Goal: Transaction & Acquisition: Purchase product/service

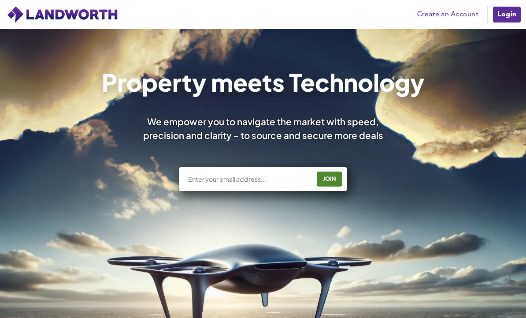
click at [453, 11] on link "Create an Account" at bounding box center [448, 14] width 70 height 13
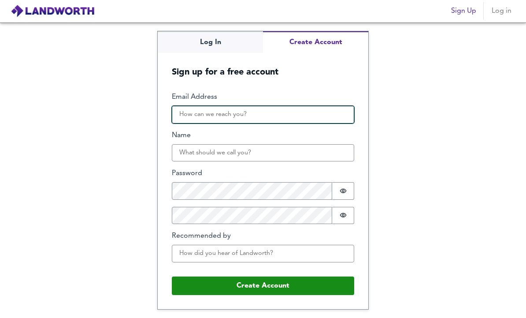
click at [185, 124] on input "Email Address" at bounding box center [263, 115] width 182 height 18
type input "sdecommerce8@gmail.com"
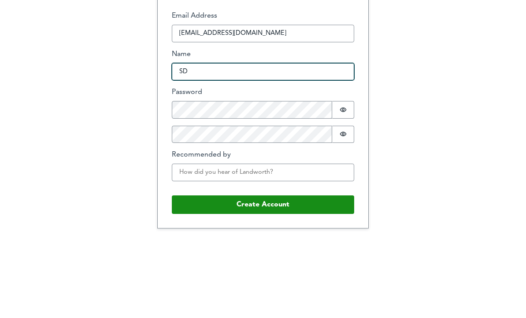
type input "SD"
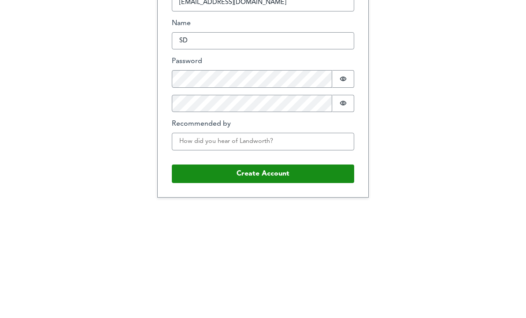
scroll to position [30, 0]
click at [331, 245] on input "Recommended by" at bounding box center [263, 254] width 182 height 18
click at [328, 277] on button "Create Account" at bounding box center [263, 286] width 182 height 19
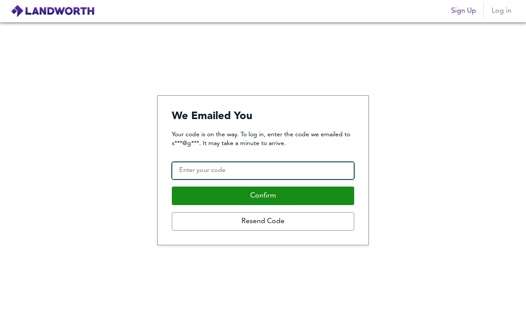
click at [302, 177] on input "Confirmation Code" at bounding box center [263, 171] width 182 height 18
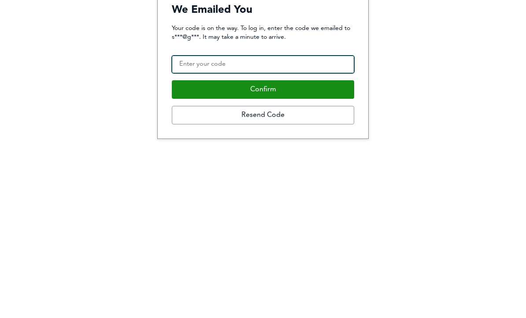
click at [329, 162] on input "Confirmation Code" at bounding box center [263, 171] width 182 height 18
paste input "583118"
type input "583118"
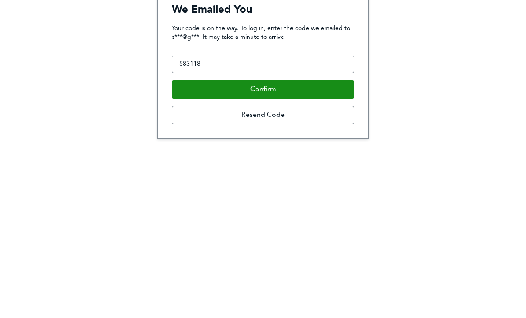
click at [245, 187] on button "Confirm" at bounding box center [263, 196] width 182 height 19
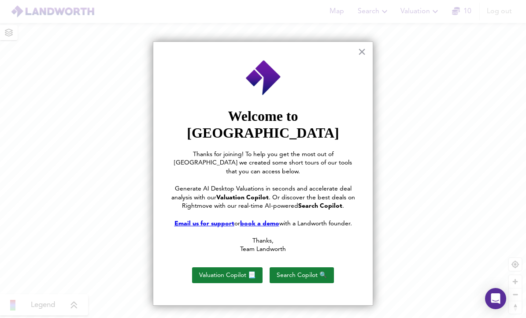
click at [322, 267] on button "Search Copilot 🔍" at bounding box center [302, 275] width 64 height 16
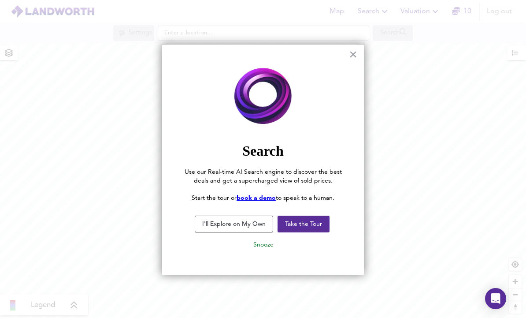
click at [315, 224] on button "Take the Tour" at bounding box center [304, 224] width 52 height 17
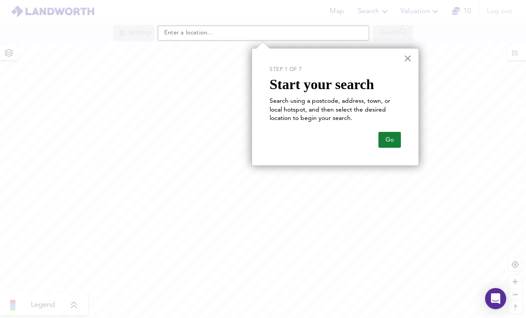
click at [397, 138] on button "Go" at bounding box center [390, 140] width 22 height 16
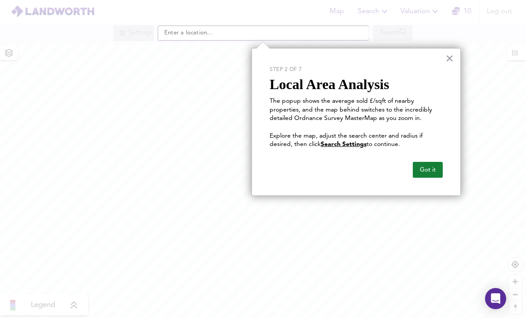
click at [434, 167] on button "Got it" at bounding box center [428, 170] width 30 height 16
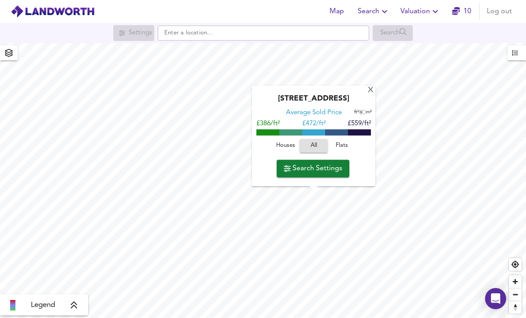
click at [286, 150] on span "Houses" at bounding box center [286, 146] width 24 height 10
click at [338, 149] on span "Flats" at bounding box center [342, 146] width 24 height 10
click at [370, 87] on div "X" at bounding box center [370, 90] width 7 height 8
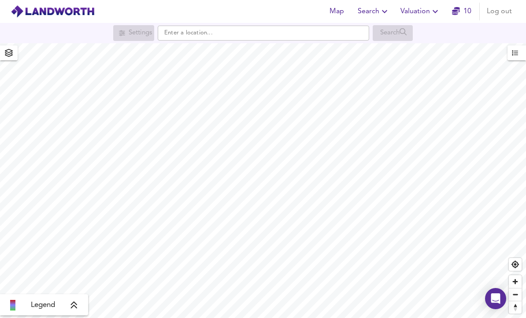
click at [124, 29] on div "Settings" at bounding box center [133, 33] width 41 height 16
click at [4, 50] on icon "button" at bounding box center [8, 53] width 9 height 8
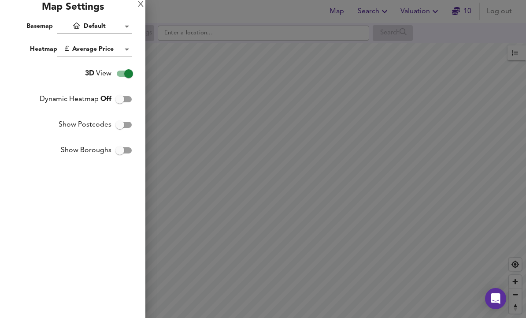
click at [79, 47] on body "Map Search Valuation 10 Log out Settings Search Legend UK Average Price for Sep…" at bounding box center [263, 159] width 526 height 318
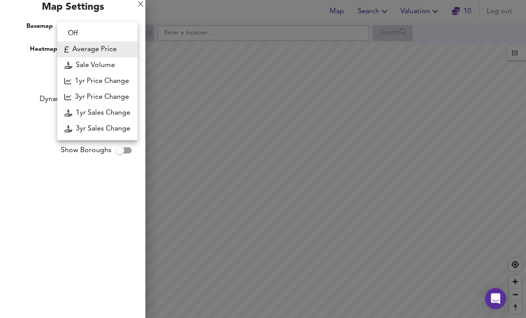
click at [85, 80] on li "1yr Price Change" at bounding box center [97, 81] width 80 height 16
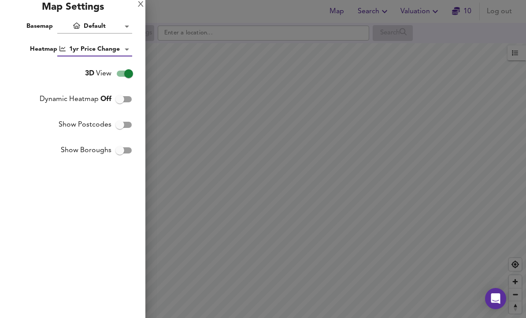
click at [71, 53] on body "Map Search Valuation 10 Log out Settings Search Legend UK Average Price for Sep…" at bounding box center [263, 159] width 526 height 318
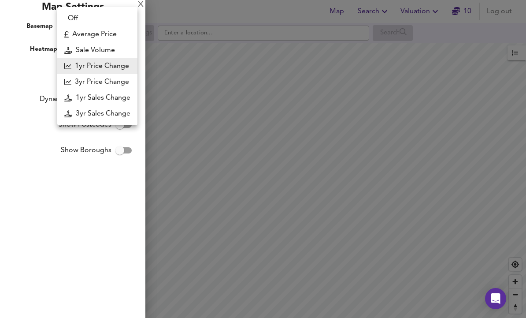
click at [75, 78] on li "3yr Price Change" at bounding box center [97, 82] width 80 height 16
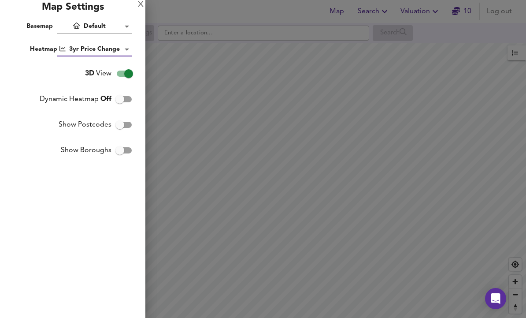
click at [74, 46] on body "Map Search Valuation 10 Log out Settings Search Legend UK Average Price for Sep…" at bounding box center [263, 159] width 526 height 318
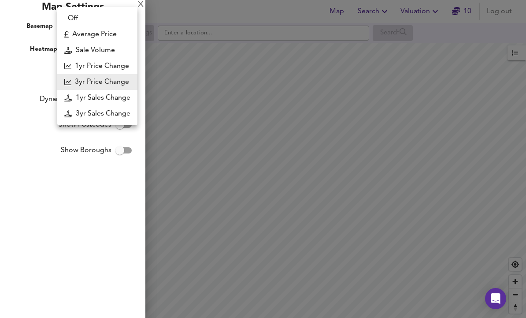
click at [80, 60] on li "1yr Price Change" at bounding box center [97, 66] width 80 height 16
type input "lwc1y"
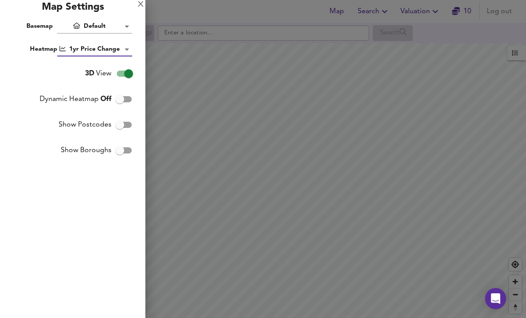
click at [141, 4] on div "X" at bounding box center [141, 5] width 6 height 6
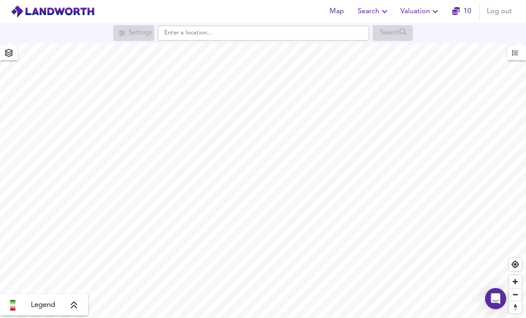
click at [518, 55] on span "button" at bounding box center [517, 52] width 10 height 11
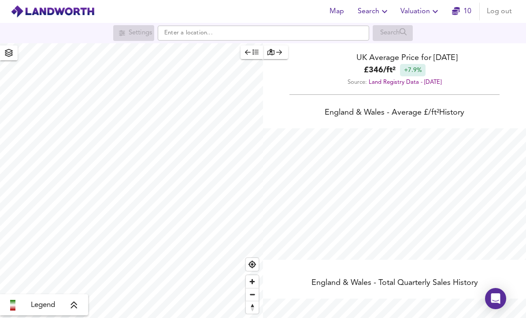
click at [278, 51] on icon "button" at bounding box center [279, 52] width 6 height 6
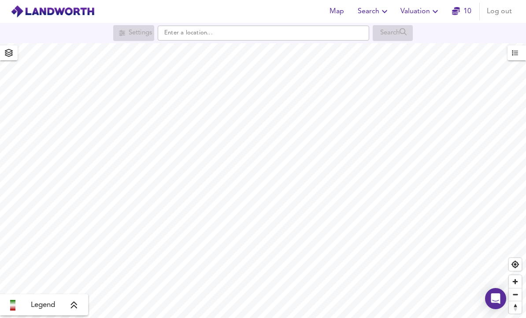
click at [517, 55] on icon "button" at bounding box center [515, 52] width 6 height 5
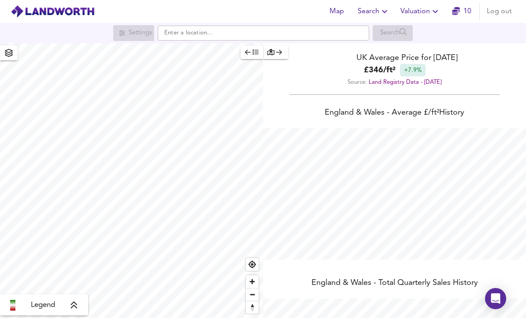
click at [248, 53] on icon "button" at bounding box center [248, 52] width 6 height 6
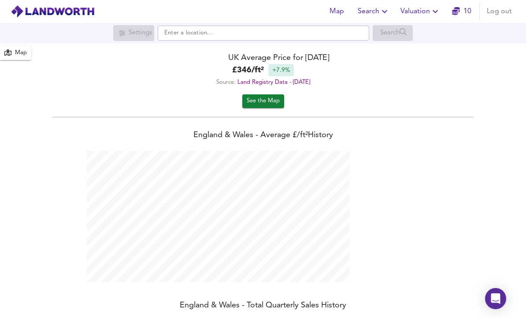
click at [26, 56] on div "Map" at bounding box center [21, 53] width 12 height 10
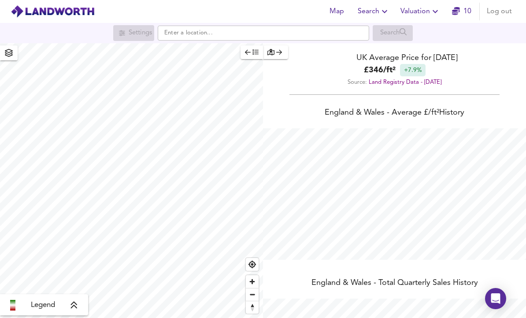
click at [276, 50] on div "button" at bounding box center [276, 52] width 16 height 10
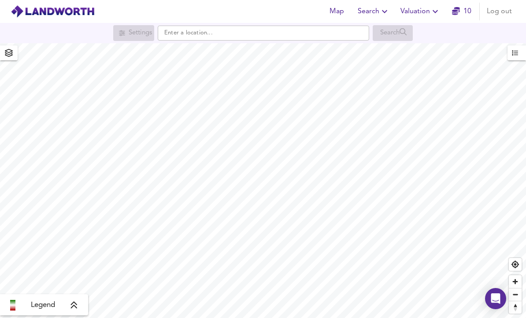
click at [5, 53] on icon "button" at bounding box center [8, 53] width 9 height 8
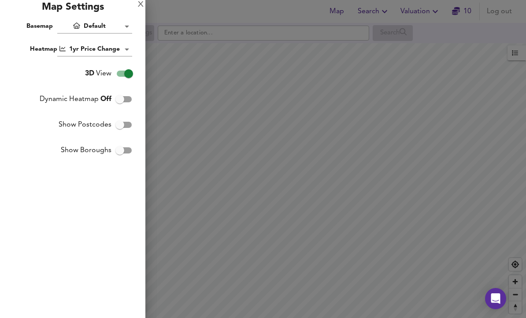
click at [121, 101] on input "Dynamic Heatmap Off" at bounding box center [120, 99] width 50 height 17
checkbox input "true"
click at [166, 136] on div at bounding box center [263, 159] width 526 height 318
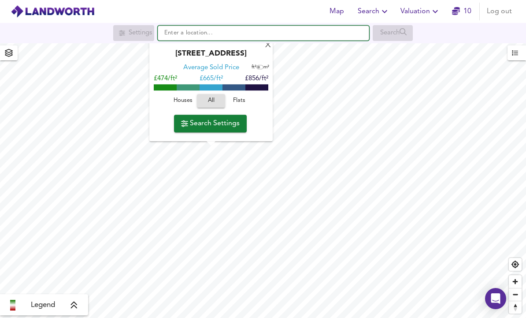
click at [268, 41] on input "text" at bounding box center [264, 33] width 212 height 15
click at [263, 40] on input "text" at bounding box center [264, 33] width 212 height 15
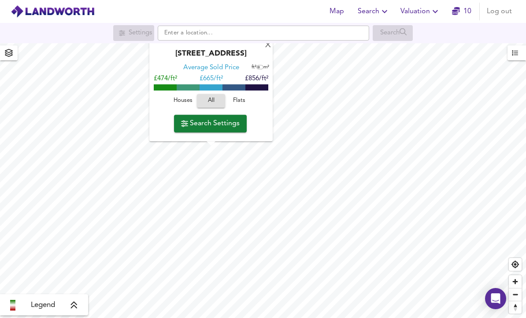
click at [266, 50] on div "X" at bounding box center [267, 45] width 7 height 8
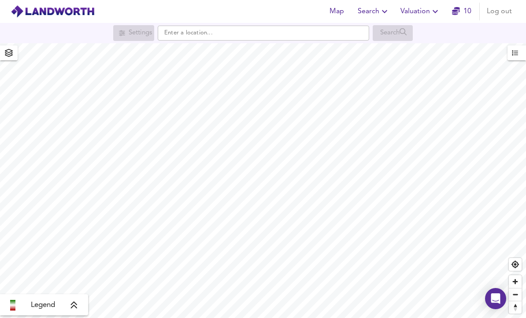
click at [10, 55] on icon "button" at bounding box center [8, 53] width 9 height 8
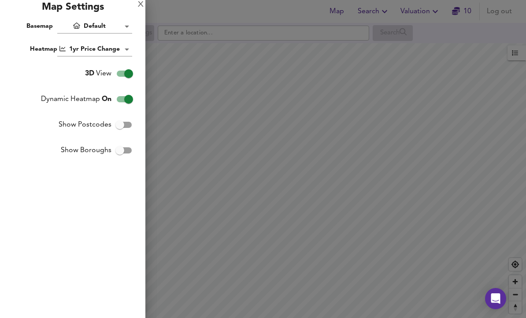
click at [121, 127] on input "Show Postcodes" at bounding box center [120, 124] width 50 height 17
checkbox input "true"
click at [120, 152] on input "Show Boroughs" at bounding box center [120, 150] width 50 height 17
click at [182, 127] on div at bounding box center [263, 159] width 526 height 318
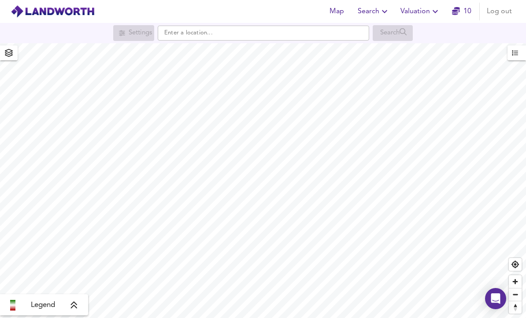
click at [15, 57] on span "button" at bounding box center [9, 53] width 14 height 12
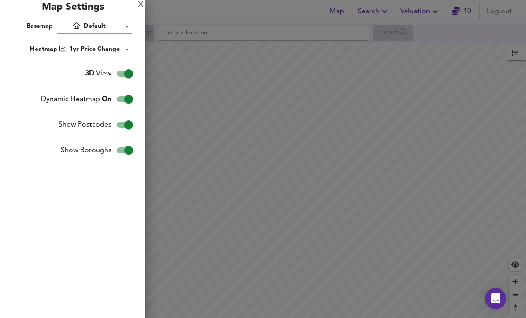
click at [127, 153] on input "Show Boroughs" at bounding box center [129, 150] width 50 height 17
click at [124, 152] on input "Show Boroughs" at bounding box center [120, 150] width 50 height 17
click at [123, 151] on input "Show Boroughs" at bounding box center [129, 150] width 50 height 17
click at [123, 152] on input "Show Boroughs" at bounding box center [120, 150] width 50 height 17
click at [123, 150] on input "Show Boroughs" at bounding box center [129, 150] width 50 height 17
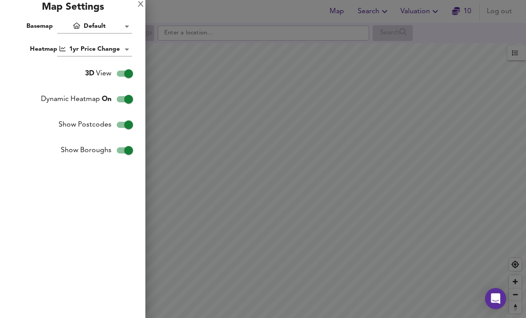
checkbox input "false"
click at [135, 8] on div "Map Settings" at bounding box center [72, 9] width 145 height 19
click at [136, 5] on div "Map Settings" at bounding box center [72, 9] width 145 height 19
click at [138, 6] on div "X" at bounding box center [141, 5] width 6 height 6
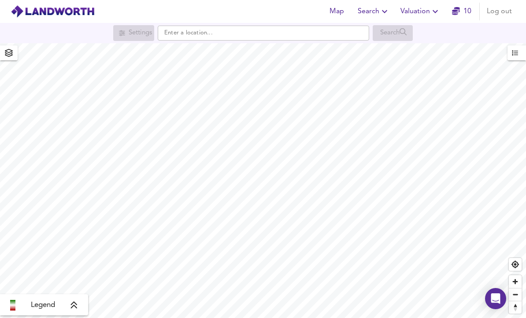
click at [12, 55] on icon "button" at bounding box center [9, 53] width 8 height 8
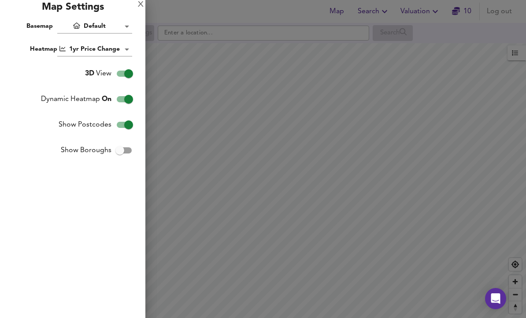
click at [100, 45] on body "Map Search Valuation 10 Log out Settings Search Legend UK Average Price for Sep…" at bounding box center [263, 159] width 526 height 318
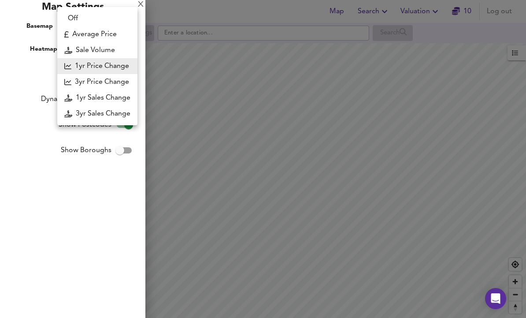
click at [93, 112] on li "3yr Sales Change" at bounding box center [97, 114] width 80 height 16
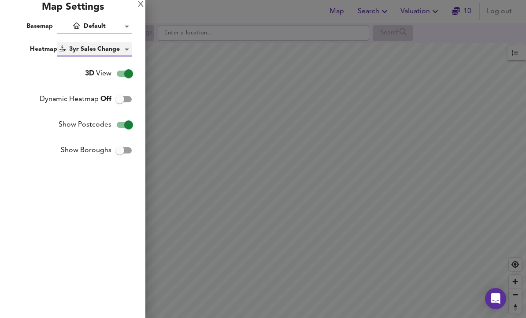
type input "sc3y"
checkbox input "false"
click at [187, 126] on div at bounding box center [263, 159] width 526 height 318
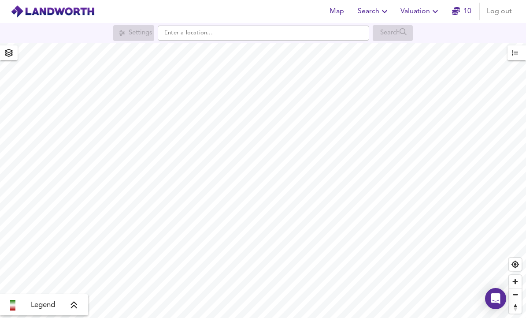
click at [7, 52] on icon "button" at bounding box center [8, 53] width 9 height 8
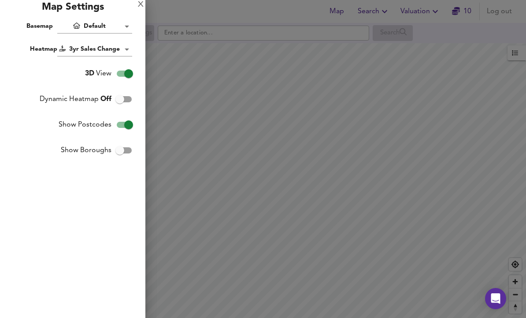
click at [138, 7] on div "X" at bounding box center [141, 5] width 6 height 6
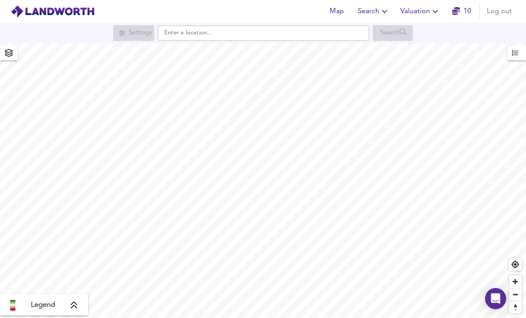
click at [7, 57] on span "button" at bounding box center [9, 53] width 14 height 12
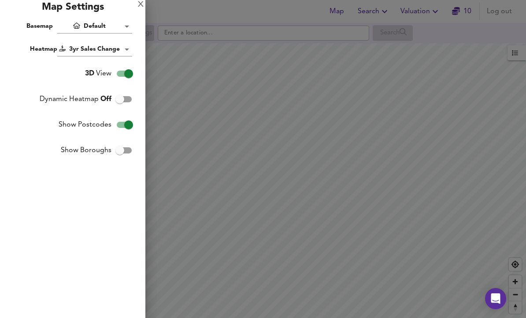
click at [75, 49] on body "Map Search Valuation 10 Log out Settings Search Legend UK Average Price for Sep…" at bounding box center [263, 159] width 526 height 318
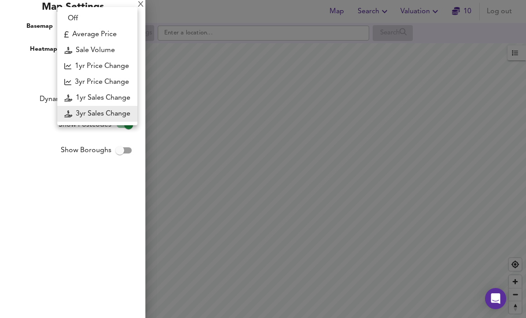
click at [77, 48] on li "Sale Volume" at bounding box center [97, 50] width 80 height 16
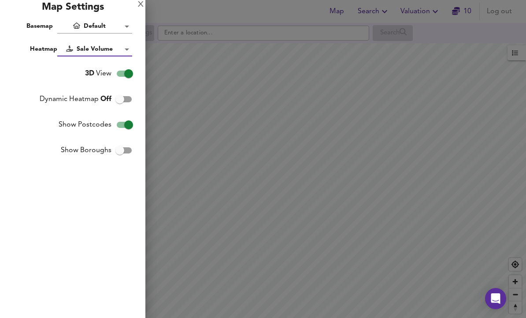
click at [69, 46] on body "Map Search Valuation 10 Log out Settings Search Legend UK Average Price for Sep…" at bounding box center [263, 159] width 526 height 318
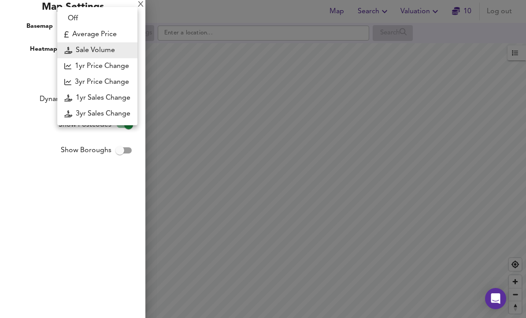
click at [73, 32] on li "Average Price" at bounding box center [97, 34] width 80 height 16
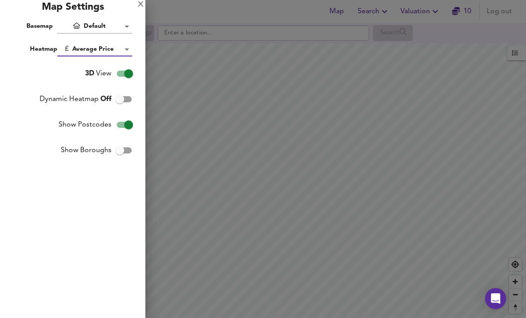
click at [70, 45] on body "Map Search Valuation 10 Log out Settings Search Legend UK Average Price for Sep…" at bounding box center [263, 159] width 526 height 318
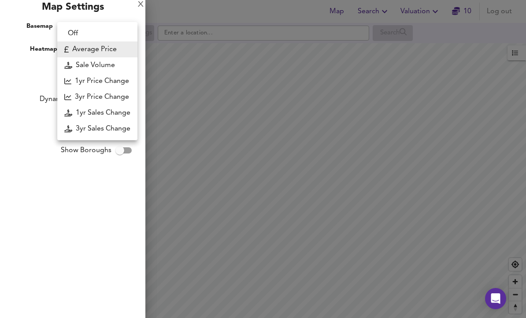
click at [78, 95] on li "3yr Price Change" at bounding box center [97, 97] width 80 height 16
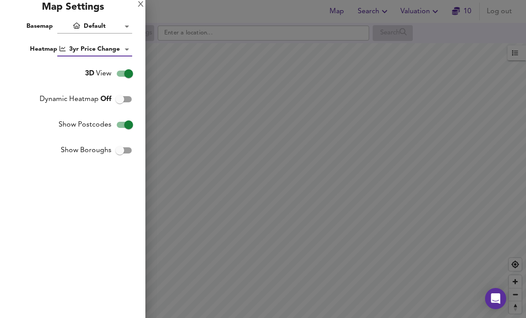
click at [364, 228] on div at bounding box center [263, 159] width 526 height 318
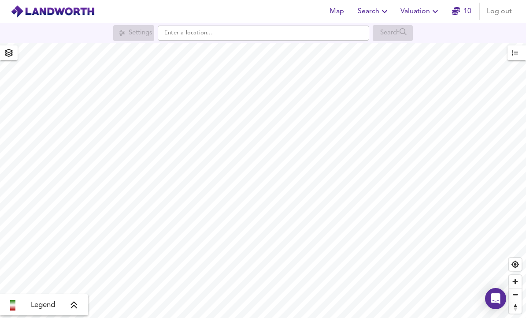
click at [5, 55] on icon "button" at bounding box center [8, 53] width 9 height 8
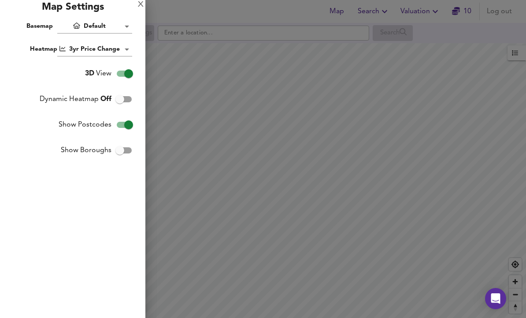
click at [92, 51] on body "Map Search Valuation 10 Log out Settings Search Legend UK Average Price for Sep…" at bounding box center [263, 159] width 526 height 318
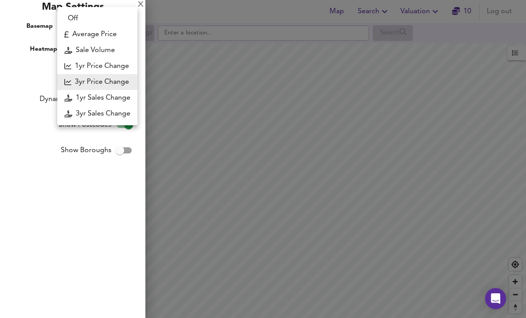
click at [87, 68] on li "1yr Price Change" at bounding box center [97, 66] width 80 height 16
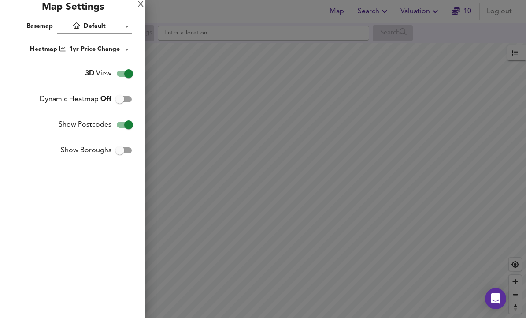
click at [87, 51] on body "Map Search Valuation 10 Log out Settings Search Legend UK Average Price for Sep…" at bounding box center [263, 159] width 526 height 318
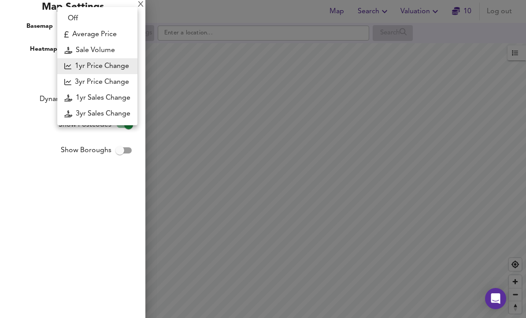
click at [82, 79] on li "3yr Price Change" at bounding box center [97, 82] width 80 height 16
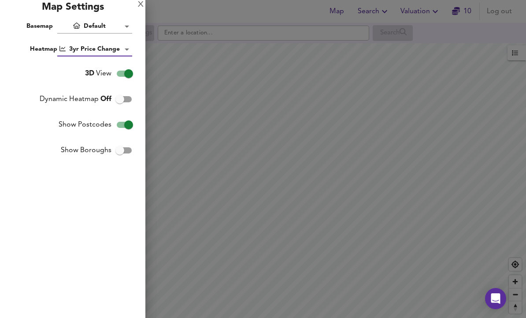
click at [139, 5] on div "X" at bounding box center [141, 5] width 6 height 6
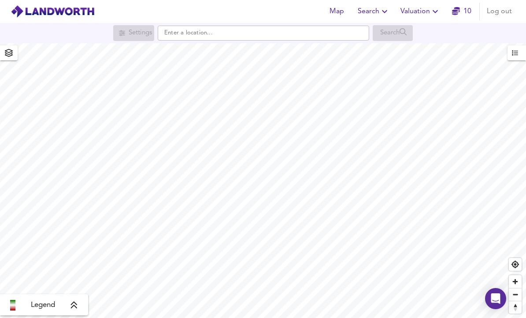
click at [13, 56] on span "button" at bounding box center [9, 53] width 14 height 12
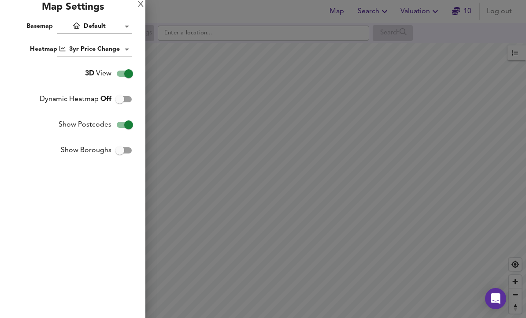
click at [76, 47] on body "Map Search Valuation 10 Log out Settings Search Legend UK Average Price for Sep…" at bounding box center [263, 159] width 526 height 318
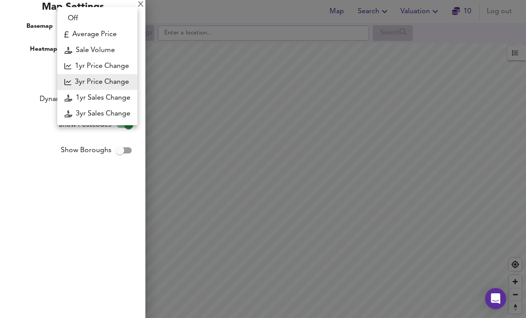
click at [78, 62] on li "1yr Price Change" at bounding box center [97, 66] width 80 height 16
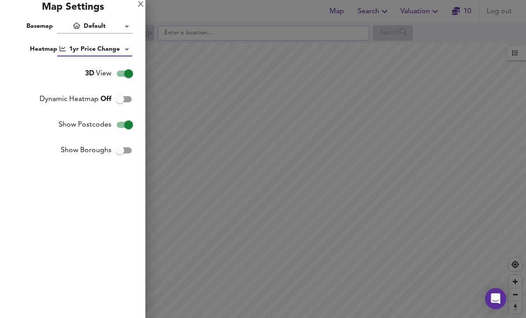
click at [287, 257] on div at bounding box center [263, 159] width 526 height 318
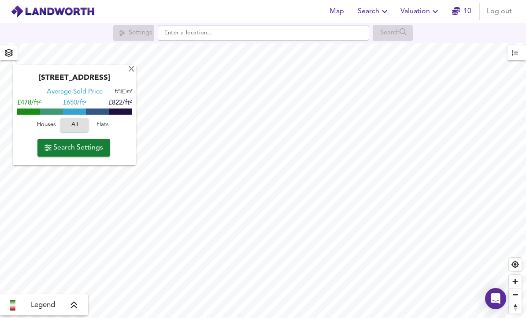
click at [4, 54] on span "button" at bounding box center [9, 53] width 14 height 12
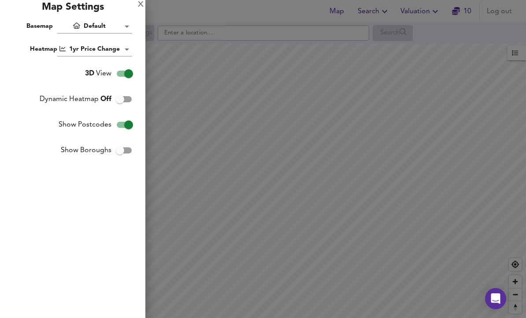
click at [75, 47] on body "Map Search Valuation 10 Log out Settings Search X Capel Road, E7 0JS Average So…" at bounding box center [263, 159] width 526 height 318
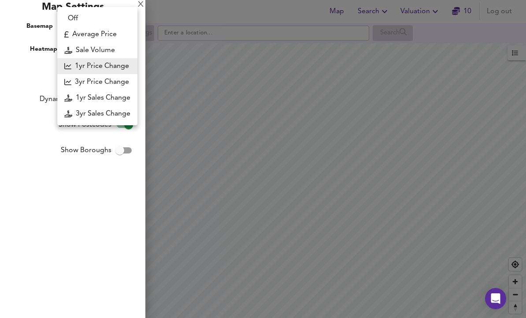
click at [75, 36] on li "Average Price" at bounding box center [97, 34] width 80 height 16
type input "landworth"
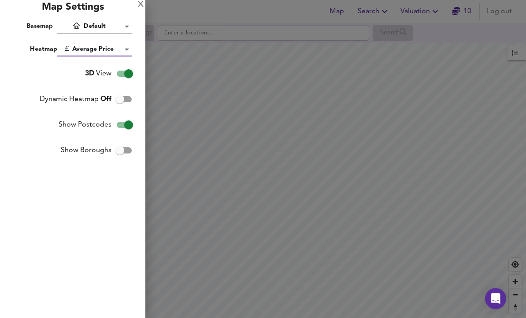
click at [328, 163] on div at bounding box center [263, 159] width 526 height 318
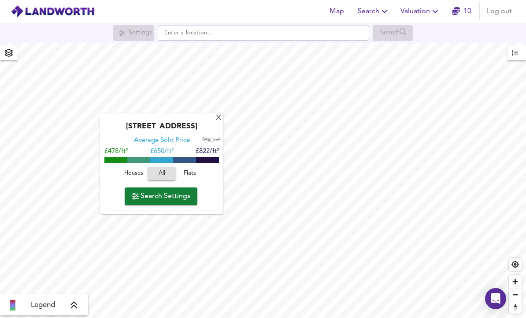
click at [189, 175] on span "Flats" at bounding box center [190, 173] width 24 height 10
click at [151, 198] on span "Search Settings" at bounding box center [161, 196] width 59 height 12
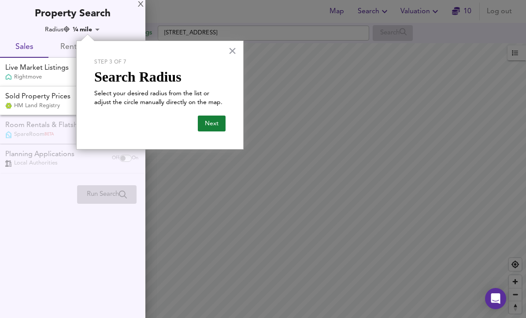
checkbox input "false"
checkbox input "true"
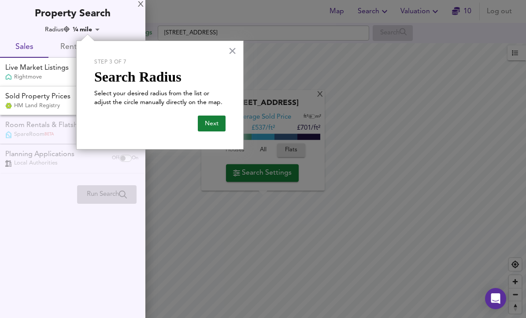
click at [220, 119] on button "Next" at bounding box center [212, 123] width 28 height 16
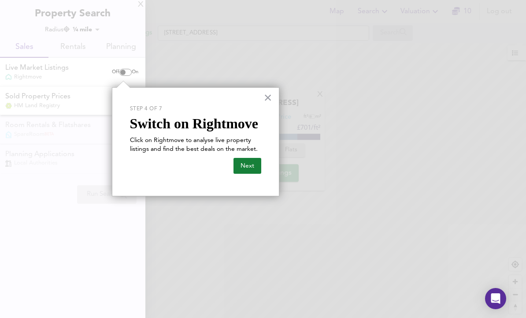
click at [253, 166] on button "Next" at bounding box center [248, 166] width 28 height 16
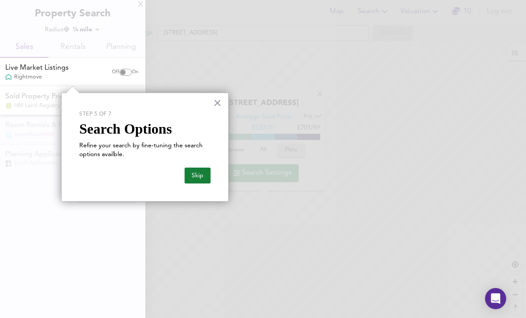
click at [204, 171] on button "Skip" at bounding box center [198, 176] width 26 height 16
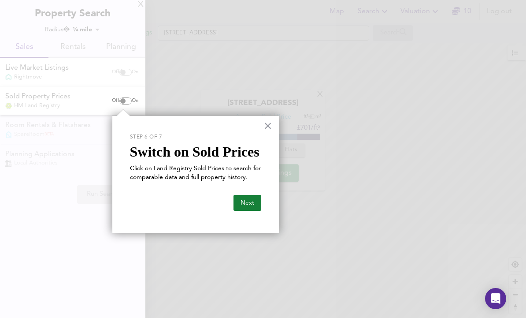
click at [251, 199] on button "Next" at bounding box center [248, 203] width 28 height 16
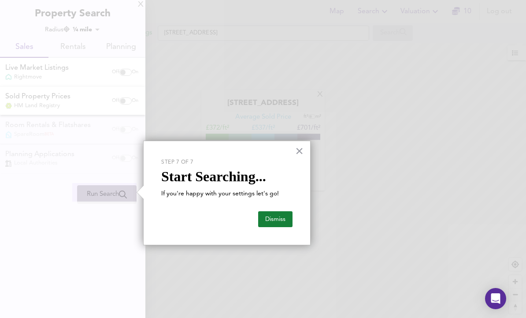
click at [279, 220] on button "Dismiss" at bounding box center [275, 219] width 34 height 16
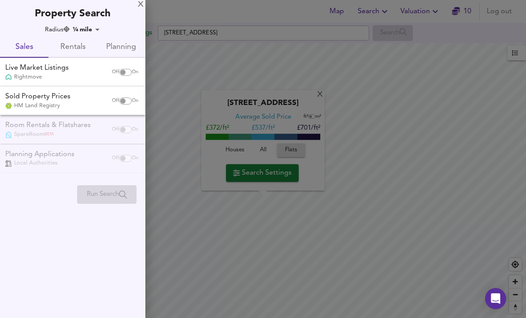
click at [120, 100] on input "checkbox" at bounding box center [122, 100] width 21 height 7
checkbox input "true"
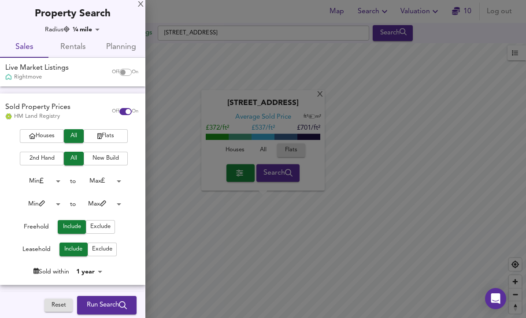
click at [108, 138] on span "Flats" at bounding box center [105, 136] width 35 height 10
click at [48, 179] on body "Map Search Valuation 10 Log out Settings Capel Road, E7 0JS Search X Capel Road…" at bounding box center [263, 159] width 526 height 318
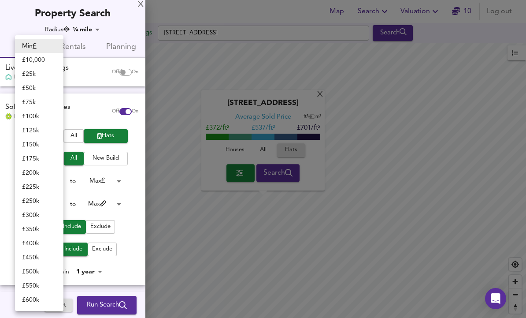
click at [114, 181] on div at bounding box center [263, 159] width 526 height 318
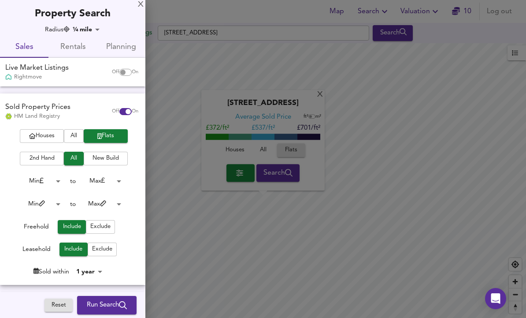
click at [105, 186] on body "Map Search Valuation 10 Log out Settings Capel Road, E7 0JS Search X Capel Road…" at bounding box center [263, 159] width 526 height 318
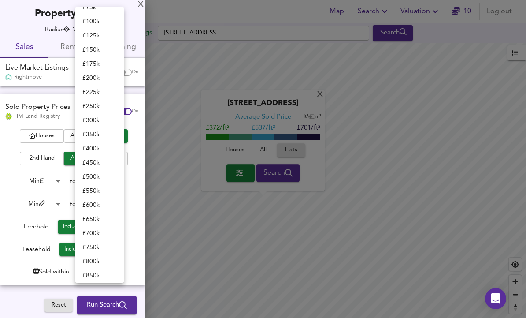
scroll to position [75, 0]
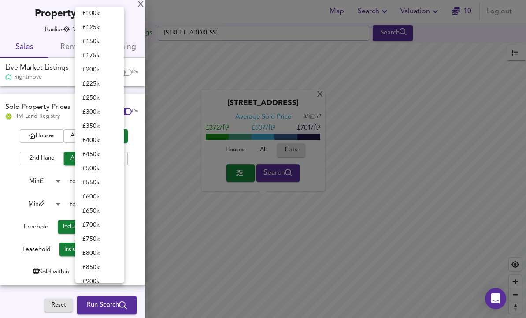
click at [90, 116] on li "£ 300k" at bounding box center [99, 112] width 48 height 14
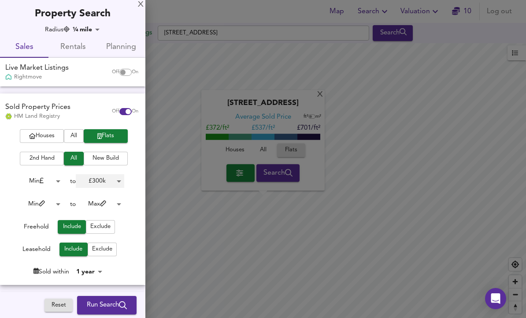
type input "300000"
click at [31, 155] on span "2nd Hand" at bounding box center [41, 158] width 35 height 10
click at [117, 69] on input "checkbox" at bounding box center [122, 72] width 21 height 7
checkbox input "true"
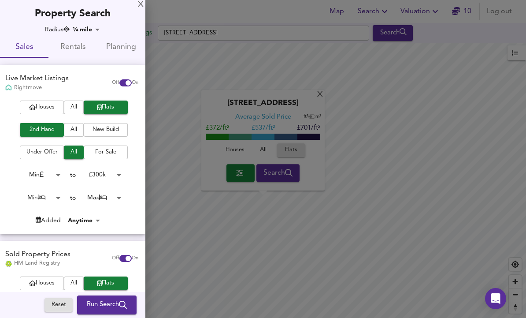
click at [45, 196] on body "Map Search Valuation 10 Log out Settings Capel Road, E7 0JS Search X Capel Road…" at bounding box center [263, 159] width 526 height 318
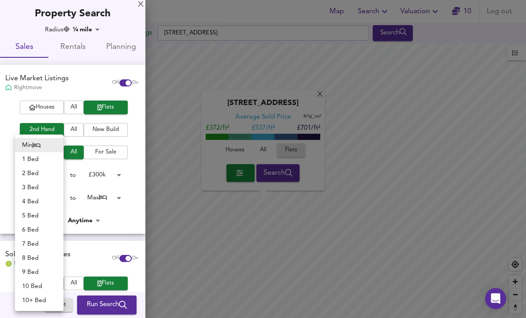
click at [37, 158] on li "1 Bed" at bounding box center [39, 159] width 48 height 14
type input "1"
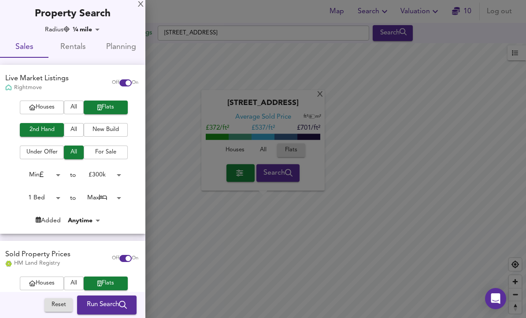
click at [103, 197] on body "Map Search Valuation 10 Log out Settings Capel Road, E7 0JS Search X Capel Road…" at bounding box center [263, 159] width 526 height 318
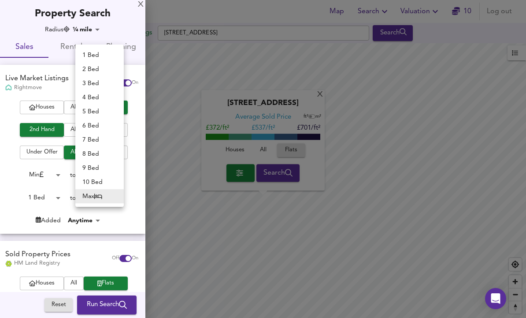
click at [89, 50] on li "1 Bed" at bounding box center [99, 55] width 48 height 14
type input "1"
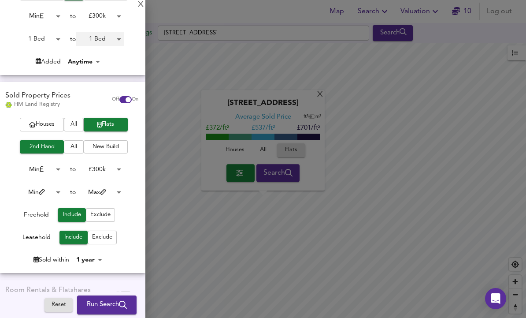
scroll to position [160, 0]
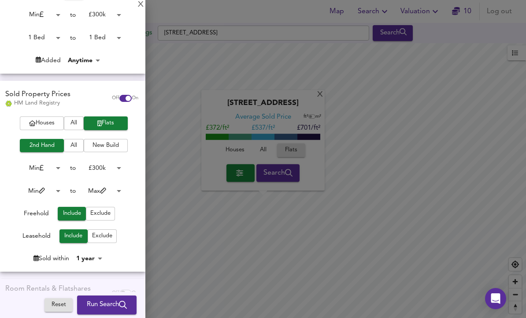
click at [46, 190] on body "Map Search Valuation 10 Log out Settings Capel Road, E7 0JS Search X Capel Road…" at bounding box center [263, 159] width 526 height 318
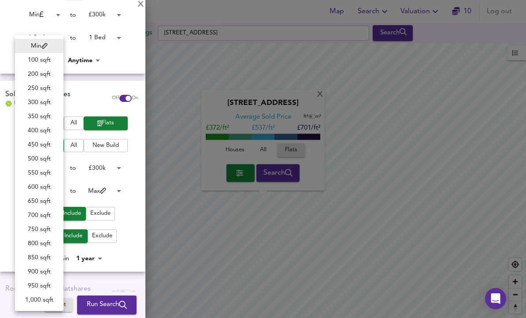
click at [101, 174] on div at bounding box center [263, 159] width 526 height 318
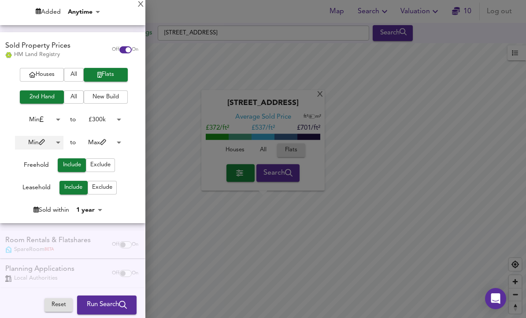
scroll to position [208, 0]
click at [96, 296] on button "Run Search" at bounding box center [107, 305] width 60 height 19
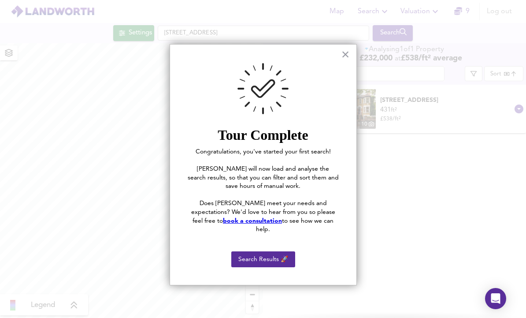
click at [283, 254] on button "Search Results 🚀" at bounding box center [263, 259] width 64 height 16
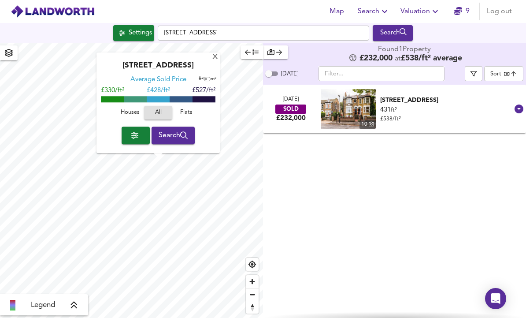
click at [213, 58] on div "X" at bounding box center [215, 57] width 7 height 8
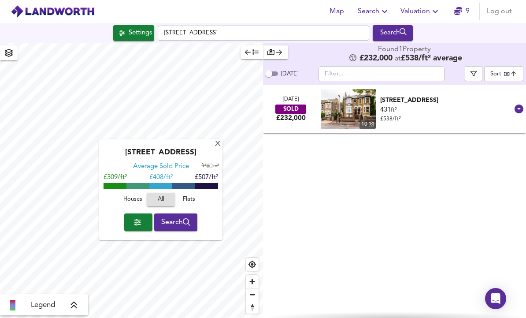
click at [188, 202] on span "Flats" at bounding box center [189, 199] width 24 height 10
click at [185, 223] on icon "button" at bounding box center [187, 222] width 8 height 8
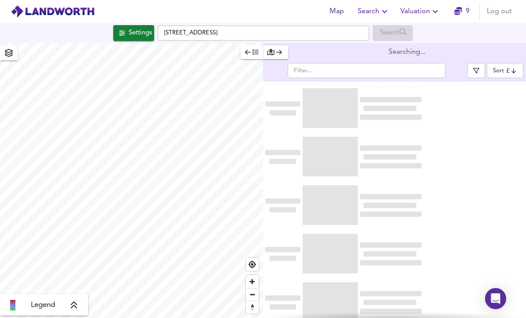
scroll to position [30, 0]
type input "bestdeal"
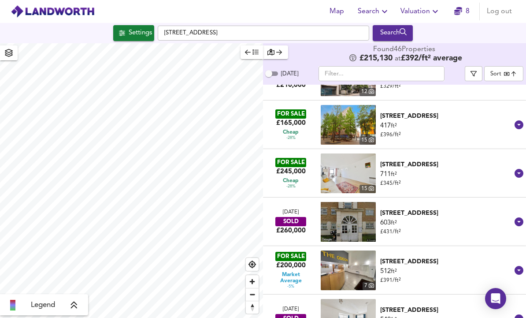
scroll to position [325, 0]
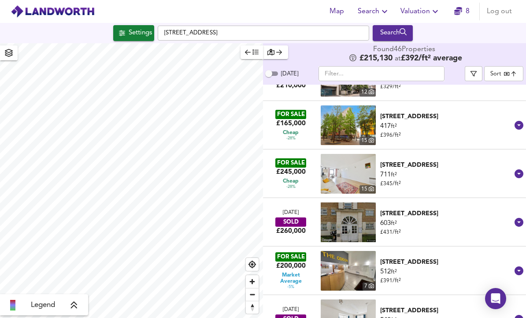
click at [477, 71] on icon "button" at bounding box center [474, 74] width 6 height 6
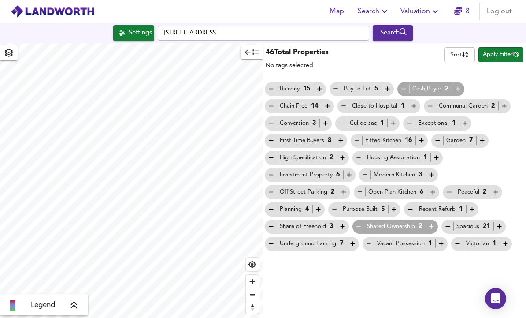
click at [355, 223] on icon "button" at bounding box center [358, 226] width 7 height 7
click at [506, 50] on span "Apply Filter" at bounding box center [501, 55] width 36 height 10
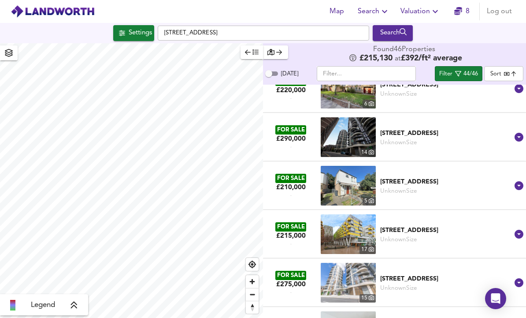
scroll to position [1474, 0]
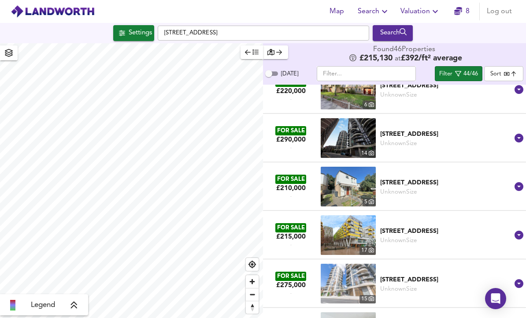
click at [470, 69] on div "44/46" at bounding box center [471, 74] width 15 height 10
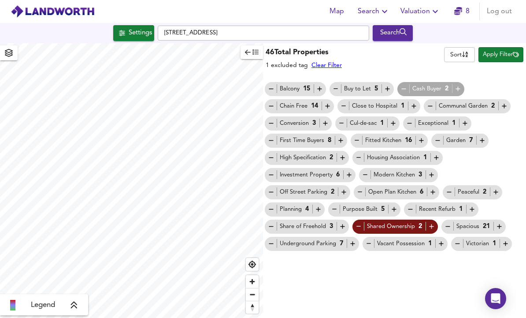
click at [35, 300] on span "Legend" at bounding box center [43, 305] width 24 height 11
click at [10, 49] on icon "button" at bounding box center [9, 53] width 8 height 8
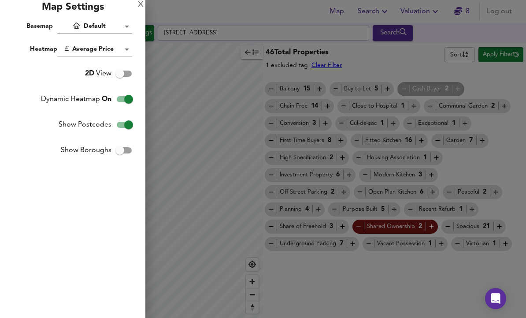
click at [138, 8] on div "X" at bounding box center [141, 5] width 6 height 6
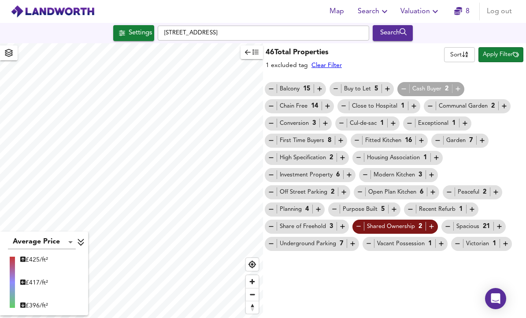
click at [243, 45] on button "button" at bounding box center [252, 52] width 22 height 14
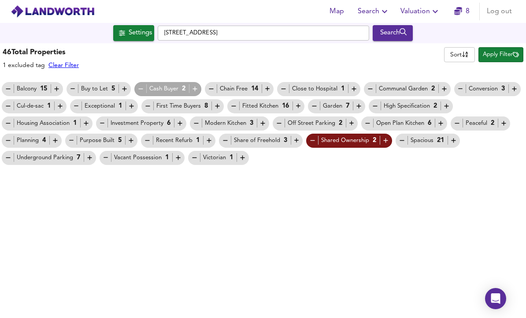
scroll to position [0, 0]
click at [507, 55] on span "Apply Filter" at bounding box center [501, 55] width 36 height 10
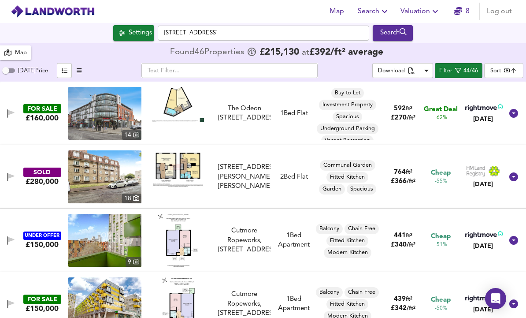
click at [15, 56] on div "Map" at bounding box center [15, 52] width 22 height 11
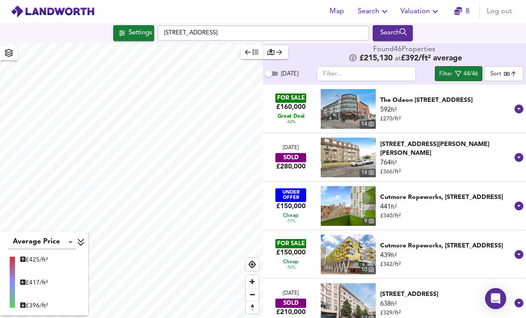
click at [130, 36] on div "Settings" at bounding box center [140, 32] width 23 height 11
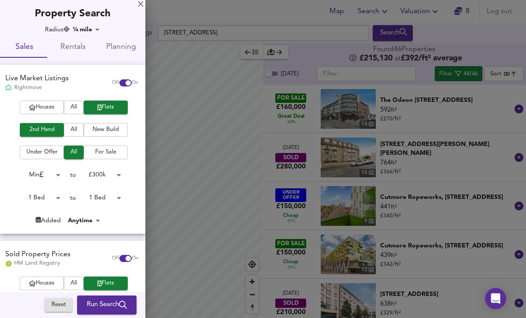
click at [87, 31] on body "Map Search Valuation 8 Log out Settings Cambridge Road, IG11 8NW Search Average…" at bounding box center [263, 159] width 526 height 318
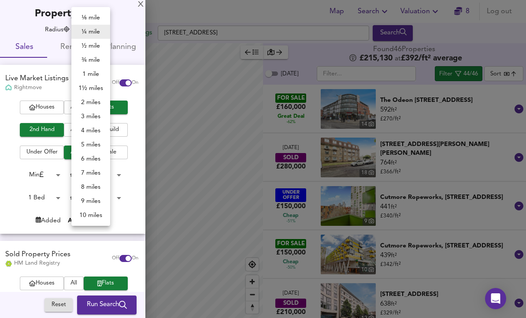
click at [80, 45] on li "½ mile" at bounding box center [90, 46] width 39 height 14
type input "805"
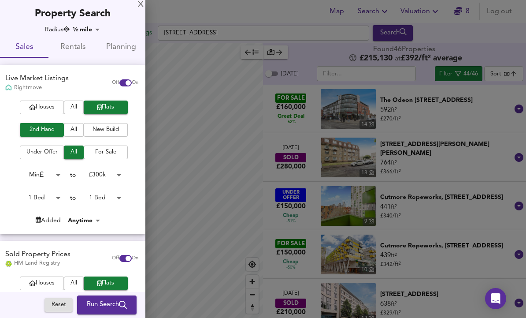
click at [95, 302] on span "Run Search" at bounding box center [107, 304] width 40 height 11
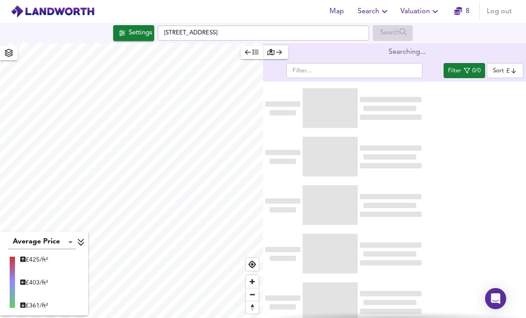
scroll to position [30, 0]
type input "bestdeal"
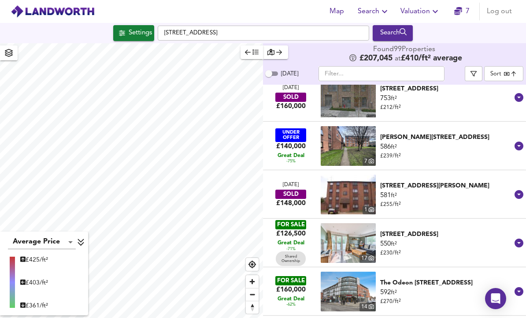
scroll to position [256, 0]
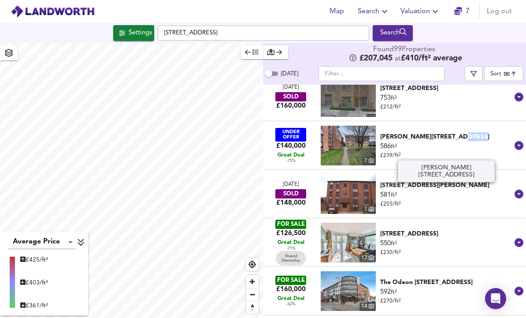
click at [485, 142] on div "586 ft² £ 239 / ft²" at bounding box center [446, 151] width 132 height 18
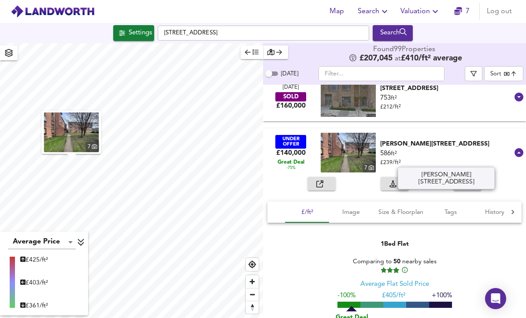
click at [464, 149] on div "586 ft² £ 239 / ft²" at bounding box center [446, 158] width 132 height 18
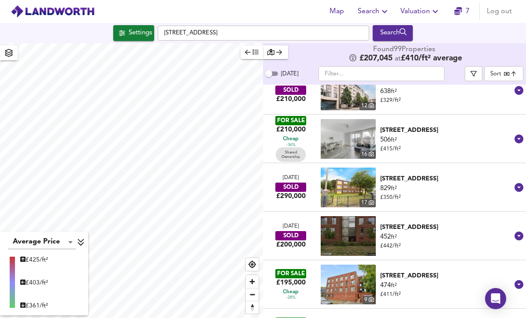
scroll to position [705, 0]
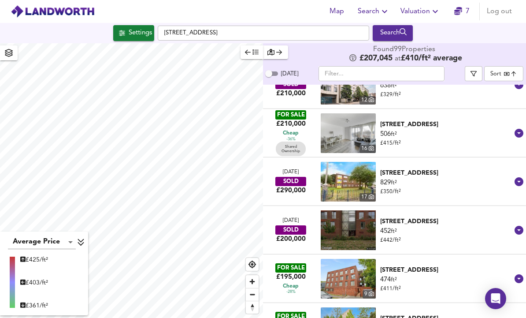
click at [118, 27] on span "Settings" at bounding box center [133, 32] width 37 height 11
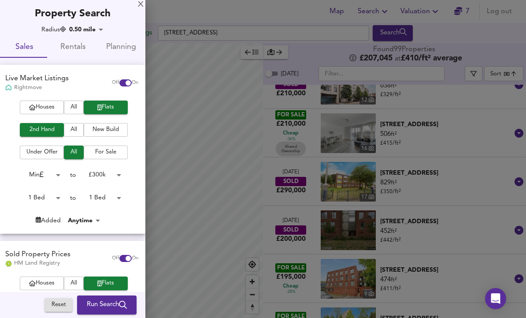
click at [82, 26] on body "Map Search Valuation 7 Log out Settings Cambridge Road, IG11 8NW Search Average…" at bounding box center [263, 159] width 526 height 318
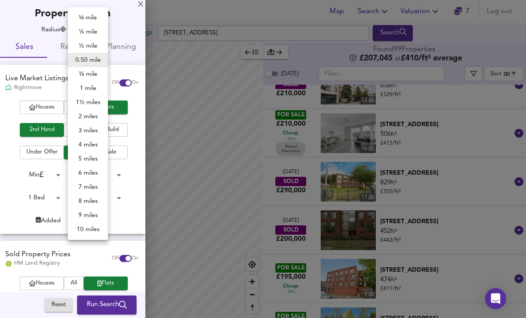
click at [77, 231] on li "10 miles" at bounding box center [88, 229] width 40 height 14
type input "16090"
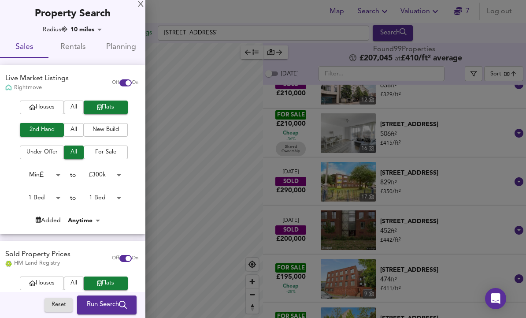
click at [96, 304] on span "Run Search" at bounding box center [107, 304] width 40 height 11
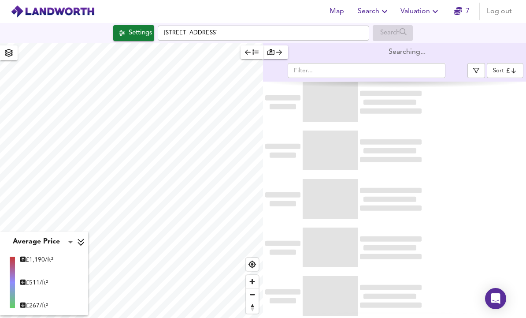
type input "bestdeal"
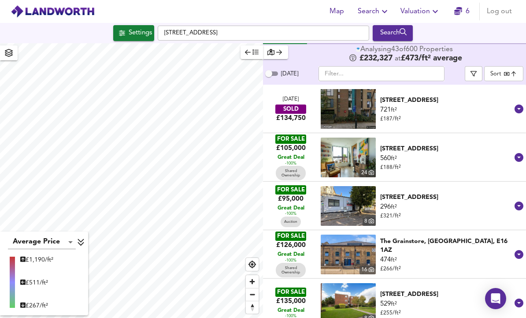
click at [473, 71] on icon "button" at bounding box center [474, 74] width 6 height 6
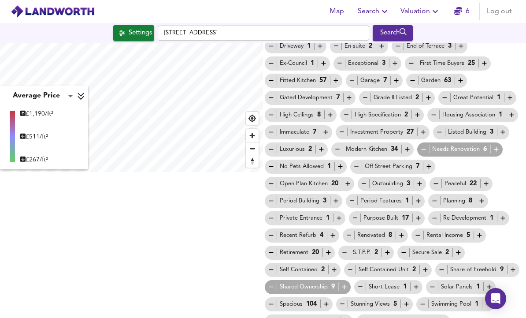
scroll to position [145, 0]
click at [438, 266] on icon "button" at bounding box center [441, 269] width 7 height 7
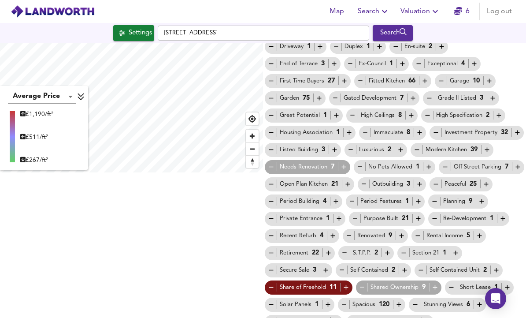
click at [347, 283] on icon "button" at bounding box center [346, 286] width 7 height 7
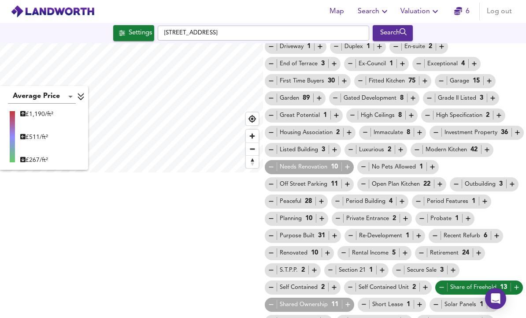
click at [525, 258] on div "999 Year Lease 4 Art Deco 3 Auction 22 Balcony 54 Bay Fronted 3 Bay Windows 1 B…" at bounding box center [394, 150] width 263 height 430
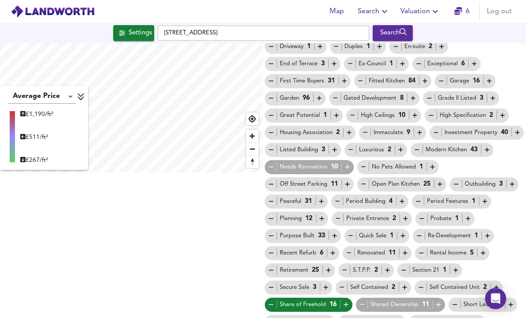
click at [313, 300] on div "Share of Freehold 16" at bounding box center [309, 304] width 82 height 9
click at [268, 301] on icon "button" at bounding box center [271, 304] width 7 height 7
click at [344, 301] on icon "button" at bounding box center [346, 304] width 7 height 7
click at [343, 301] on icon "button" at bounding box center [346, 304] width 7 height 7
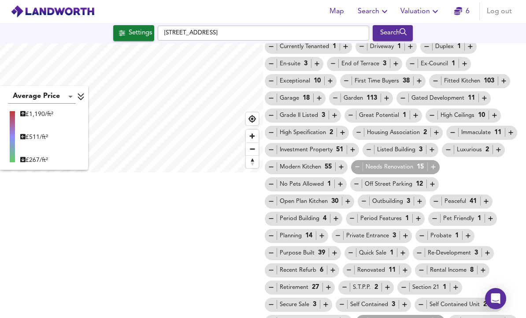
click at [359, 317] on icon "button" at bounding box center [362, 321] width 7 height 7
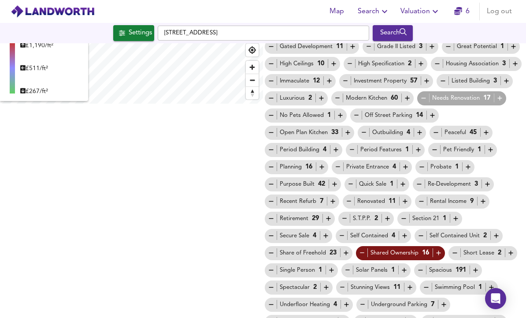
scroll to position [214, 0]
click at [452, 249] on icon "button" at bounding box center [454, 252] width 7 height 7
click at [270, 215] on icon "button" at bounding box center [271, 218] width 7 height 7
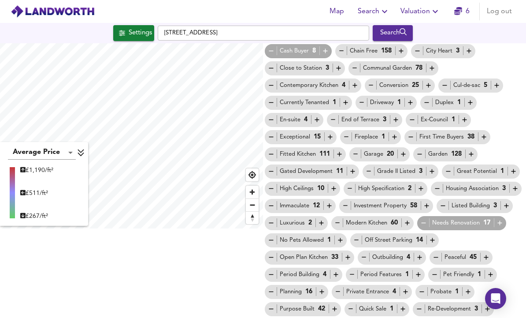
scroll to position [89, 0]
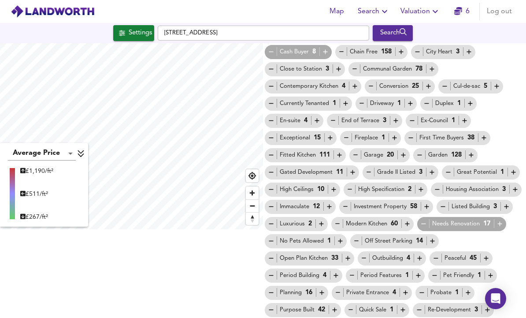
click at [272, 48] on icon "button" at bounding box center [271, 51] width 7 height 7
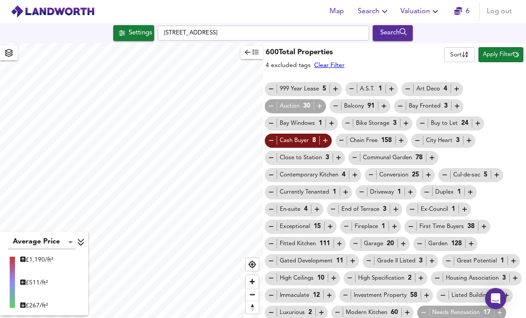
scroll to position [0, 0]
click at [507, 50] on span "Apply Filter" at bounding box center [501, 55] width 36 height 10
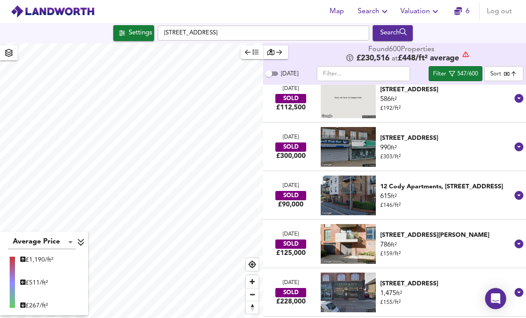
scroll to position [302, 0]
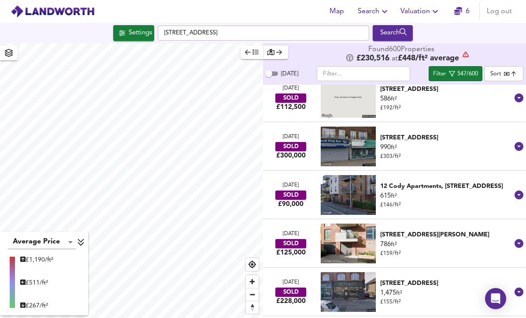
click at [469, 69] on div "547/600" at bounding box center [468, 74] width 21 height 10
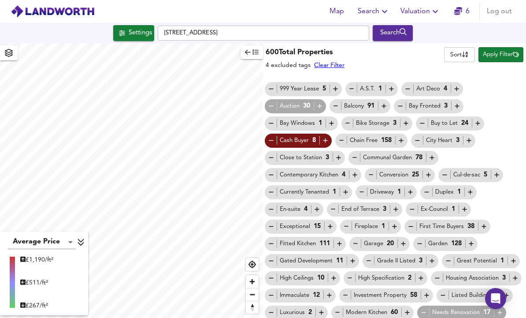
scroll to position [0, 0]
click at [508, 50] on span "Apply Filter" at bounding box center [501, 55] width 36 height 10
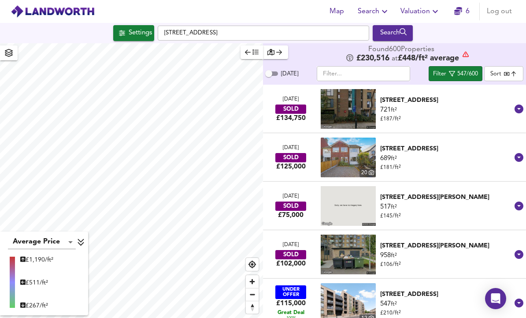
click at [271, 68] on input "[DATE]" at bounding box center [269, 73] width 32 height 11
checkbox input "true"
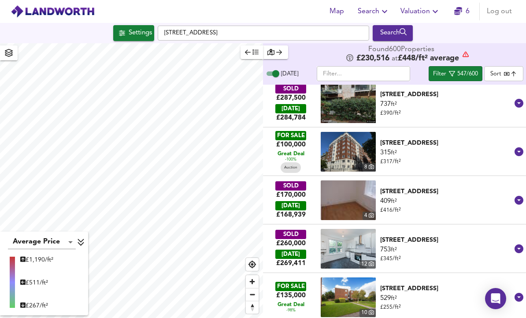
scroll to position [1023, 0]
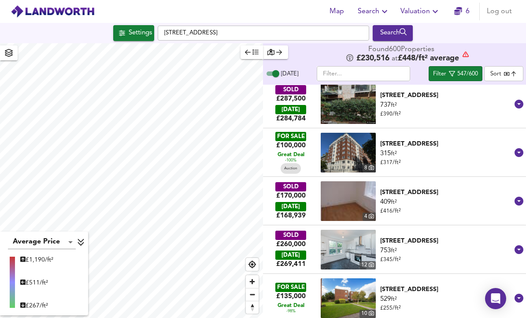
click at [469, 69] on div "547/600" at bounding box center [468, 74] width 21 height 10
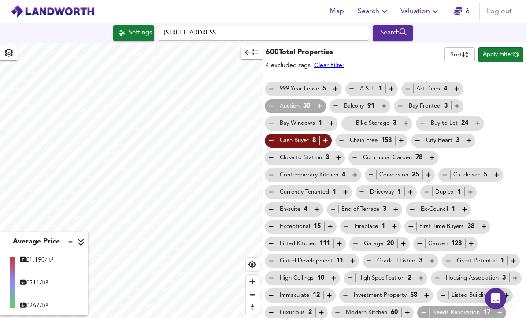
click at [271, 102] on icon "button" at bounding box center [271, 105] width 7 height 7
click at [499, 50] on span "Apply Filter" at bounding box center [501, 55] width 36 height 10
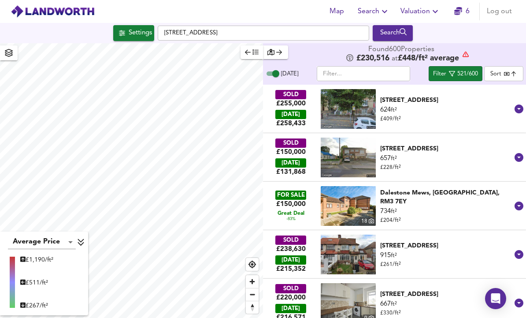
scroll to position [1552, 0]
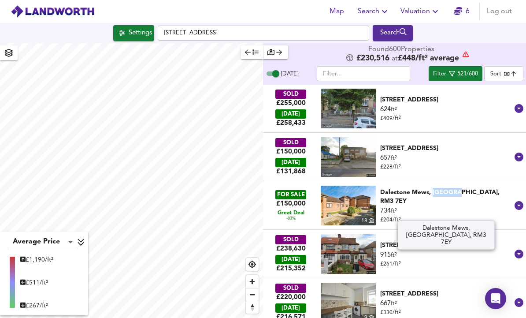
click at [518, 200] on icon at bounding box center [519, 205] width 11 height 11
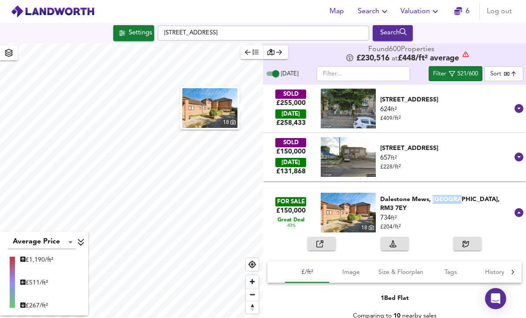
click at [488, 195] on div "Dalestone Mews, Romford, RM3 7EY" at bounding box center [446, 204] width 132 height 18
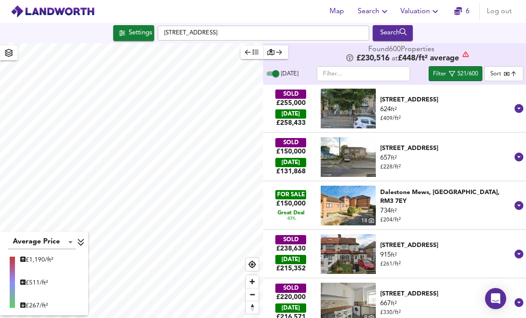
click at [480, 206] on div "734 ft² £ 204 / ft²" at bounding box center [446, 215] width 132 height 18
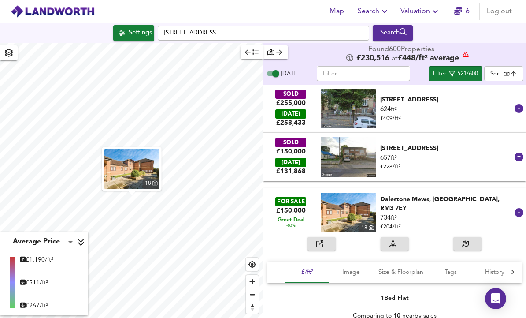
click at [484, 213] on div "734 ft² £ 204 / ft²" at bounding box center [446, 222] width 132 height 18
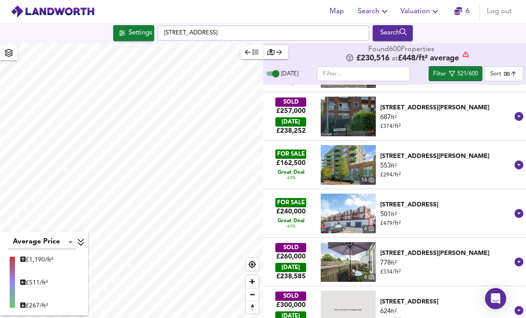
scroll to position [2456, 0]
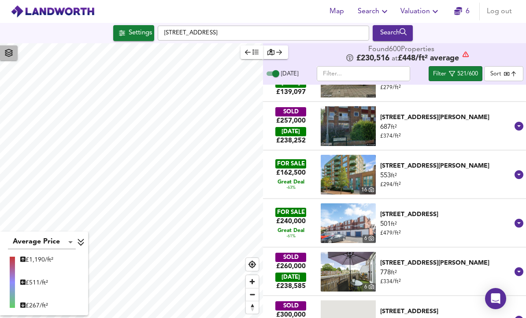
click at [10, 49] on icon "button" at bounding box center [9, 53] width 8 height 8
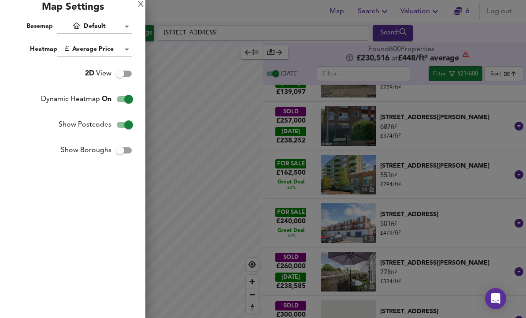
click at [141, 4] on div "X" at bounding box center [141, 5] width 6 height 6
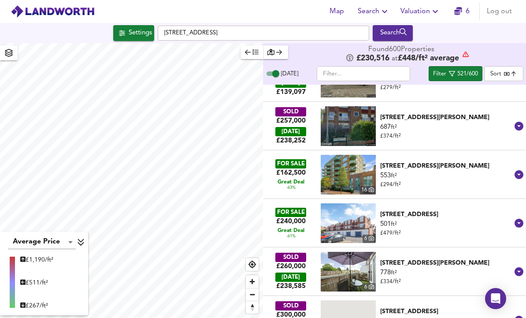
click at [123, 27] on span "Settings" at bounding box center [133, 32] width 37 height 11
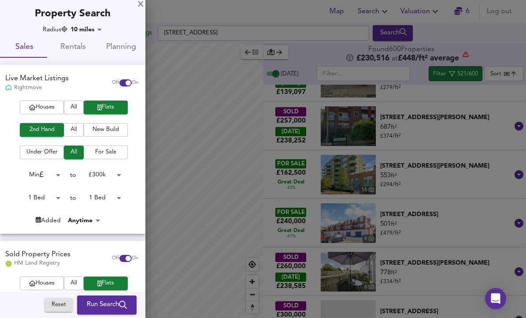
click at [123, 255] on input "checkbox" at bounding box center [128, 258] width 21 height 7
checkbox input "false"
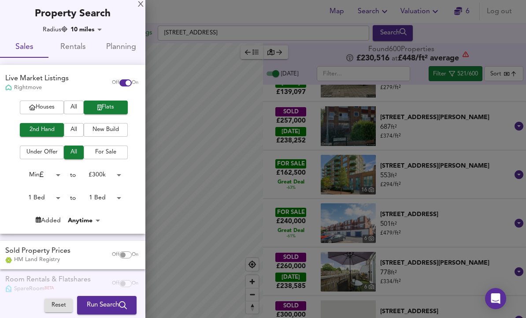
click at [93, 302] on span "Run Search" at bounding box center [107, 304] width 40 height 11
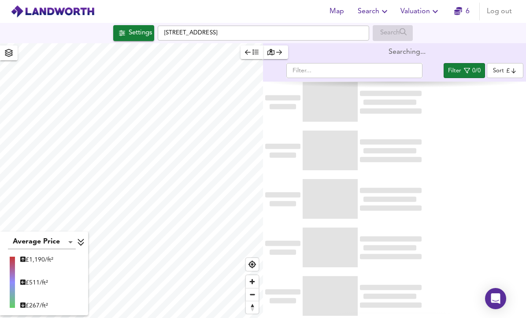
type input "bestdeal"
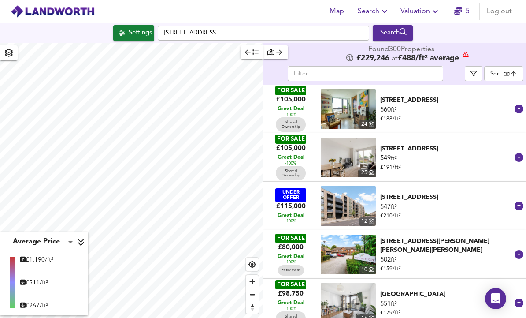
click at [473, 71] on icon "button" at bounding box center [474, 74] width 6 height 6
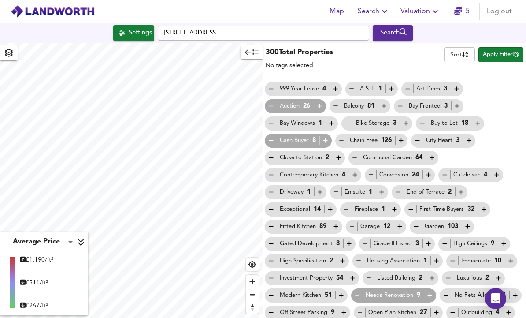
click at [269, 102] on icon "button" at bounding box center [271, 105] width 7 height 7
click at [269, 137] on icon "button" at bounding box center [271, 140] width 7 height 7
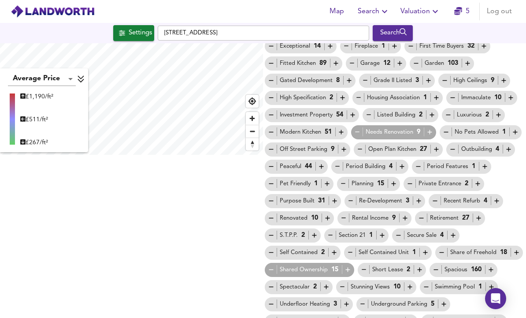
scroll to position [163, 0]
click at [272, 266] on icon "button" at bounding box center [271, 269] width 7 height 7
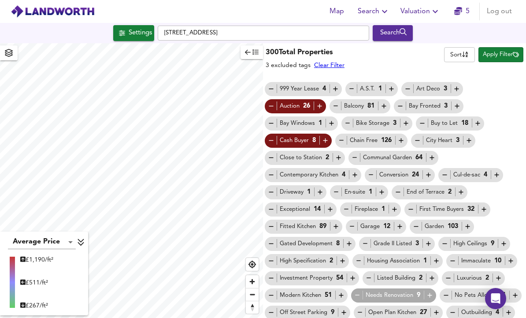
scroll to position [0, 0]
click at [507, 50] on span "Apply Filter" at bounding box center [501, 55] width 36 height 10
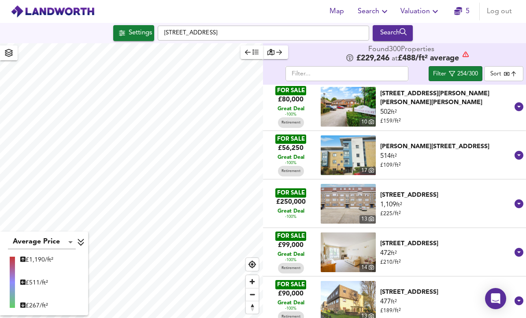
scroll to position [50, 0]
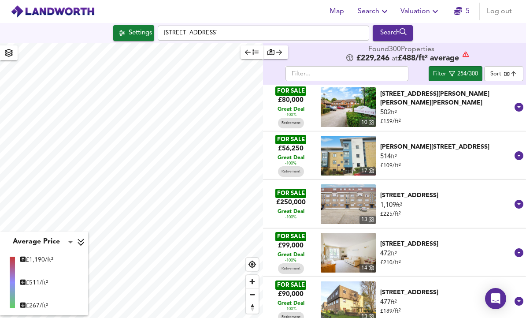
click at [449, 68] on span "Filter 254/300" at bounding box center [455, 73] width 45 height 11
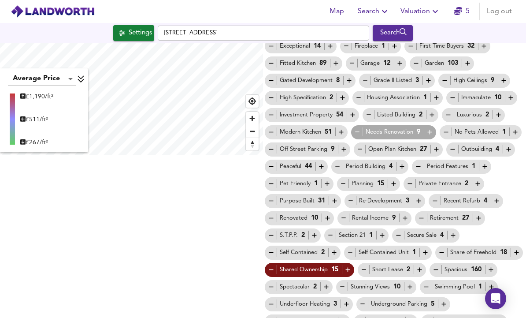
scroll to position [163, 0]
click at [365, 266] on icon "button" at bounding box center [364, 269] width 7 height 7
click at [415, 214] on span "Retirement 27" at bounding box center [450, 218] width 70 height 9
click at [422, 215] on icon "button" at bounding box center [421, 218] width 7 height 7
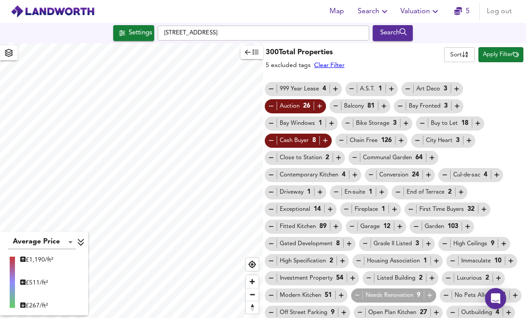
scroll to position [0, 0]
click at [503, 50] on span "Apply Filter" at bounding box center [501, 55] width 36 height 10
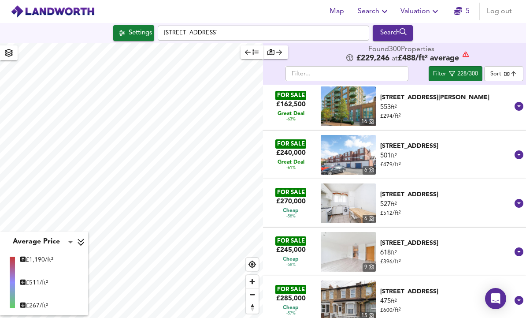
scroll to position [343, 0]
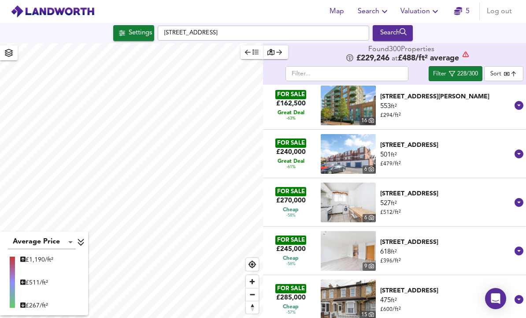
click at [521, 149] on icon at bounding box center [519, 153] width 9 height 9
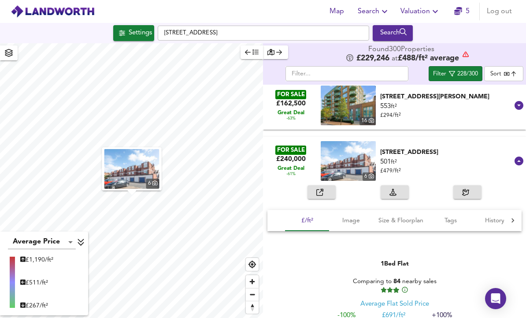
click at [329, 187] on span "button" at bounding box center [321, 192] width 19 height 10
click at [521, 156] on icon at bounding box center [519, 160] width 9 height 9
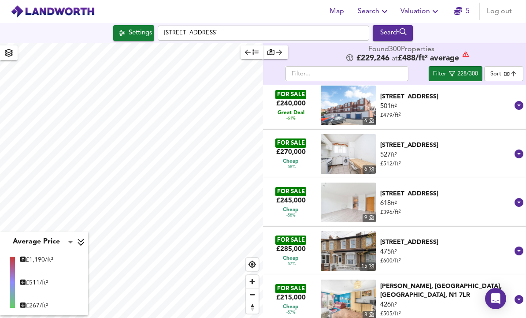
scroll to position [386, 0]
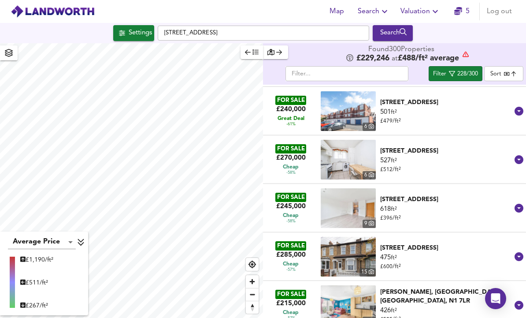
click at [522, 154] on icon at bounding box center [519, 159] width 11 height 11
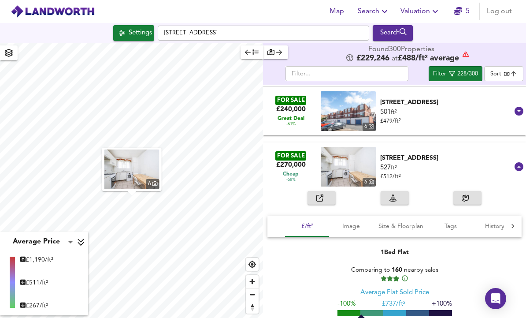
click at [327, 193] on div "button" at bounding box center [322, 198] width 11 height 10
click at [518, 162] on icon at bounding box center [519, 166] width 9 height 9
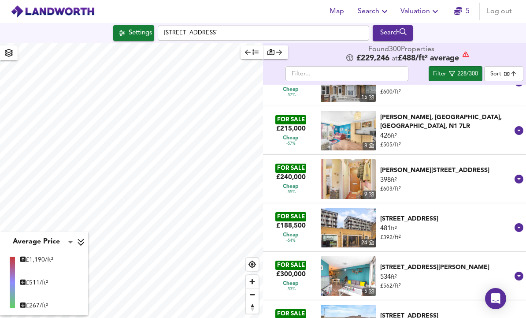
scroll to position [559, 0]
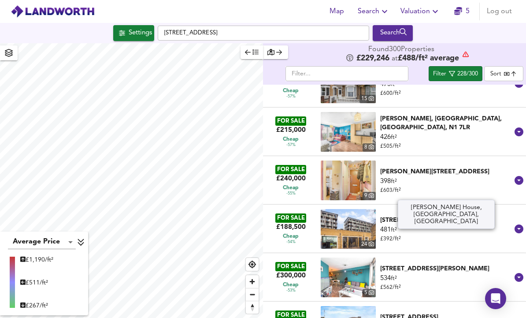
click at [521, 127] on icon at bounding box center [519, 131] width 9 height 9
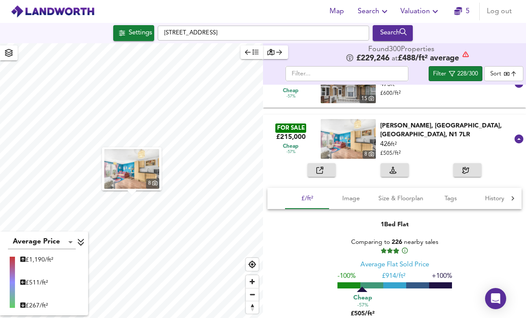
click at [335, 163] on button "button" at bounding box center [322, 170] width 28 height 14
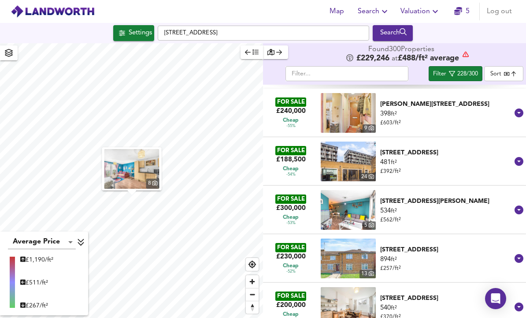
scroll to position [807, 0]
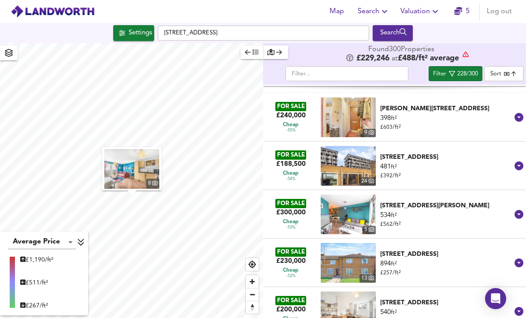
click at [469, 153] on div "(Block B), Royal Carriage Mews, Woolwich, London, SE18 6GL" at bounding box center [446, 157] width 132 height 9
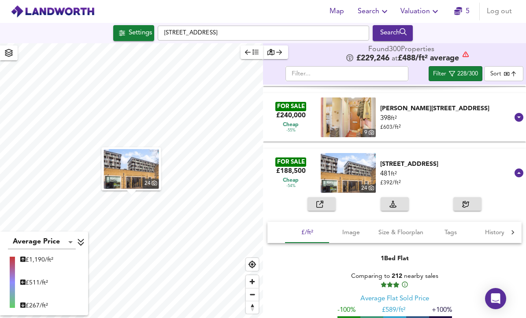
click at [329, 199] on span "button" at bounding box center [321, 204] width 19 height 10
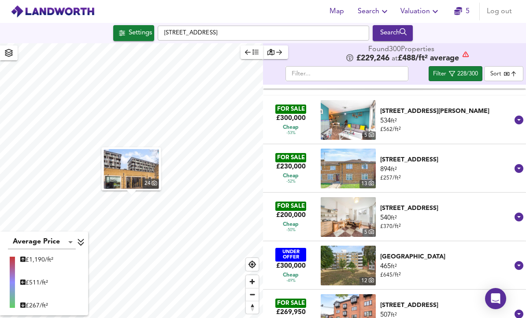
scroll to position [1087, 0]
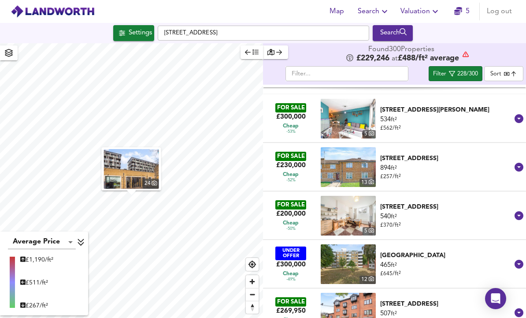
click at [448, 154] on div "Hedgemans Way, Dagenham, RM9 6DD" at bounding box center [446, 158] width 132 height 9
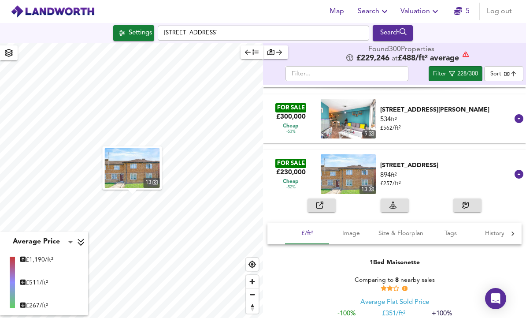
click at [323, 201] on icon "button" at bounding box center [320, 204] width 7 height 7
click at [512, 171] on div "894 ft² £ 257 / ft²" at bounding box center [446, 180] width 132 height 18
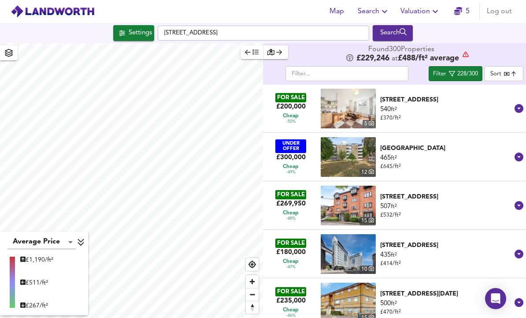
scroll to position [1195, 0]
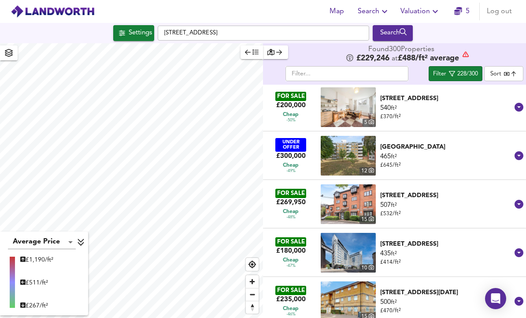
click at [518, 200] on icon at bounding box center [519, 204] width 9 height 9
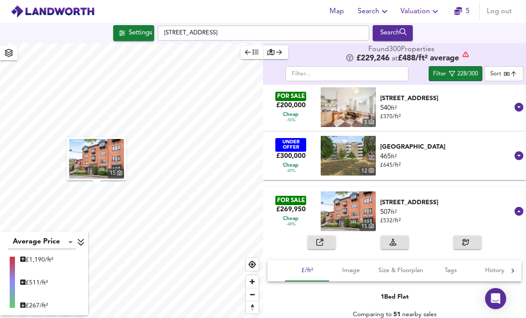
click at [323, 238] on icon "button" at bounding box center [320, 241] width 7 height 7
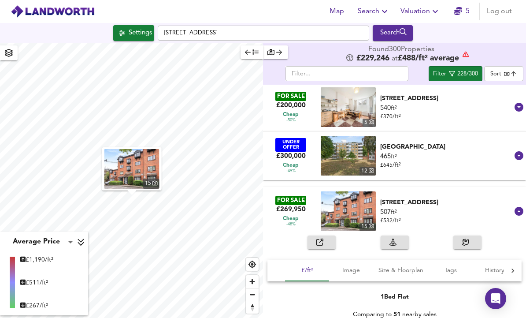
click at [454, 71] on icon "button" at bounding box center [452, 74] width 6 height 6
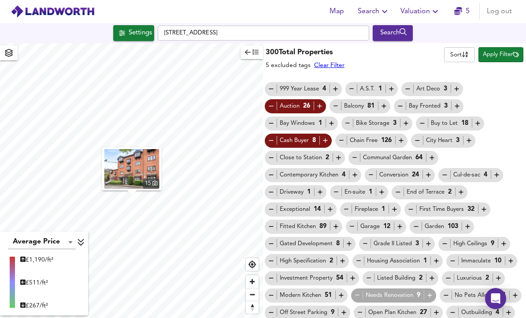
click at [465, 26] on body "Map Search Valuation 5 Log out Settings Cambridge Road, IG11 8NW Search 15 Aver…" at bounding box center [263, 159] width 526 height 318
click at [468, 44] on div "Total" at bounding box center [459, 45] width 25 height 9
type input "total"
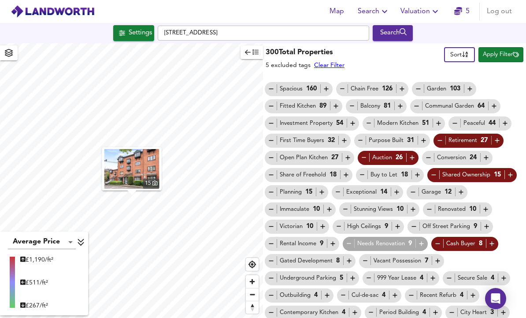
click at [504, 50] on span "Apply Filter" at bounding box center [501, 55] width 36 height 10
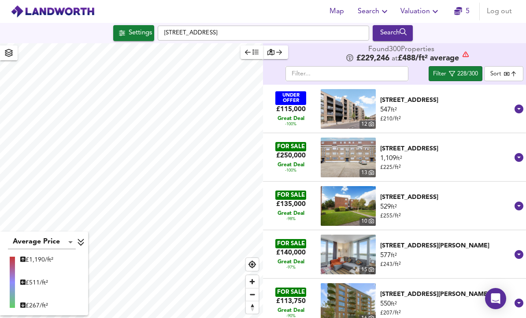
click at [459, 69] on div "228/300" at bounding box center [468, 74] width 21 height 10
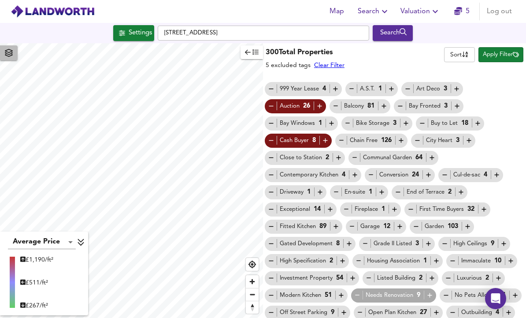
click at [11, 49] on icon "button" at bounding box center [8, 53] width 9 height 8
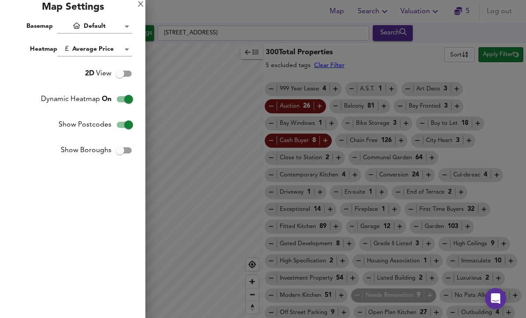
click at [163, 61] on div at bounding box center [263, 159] width 526 height 318
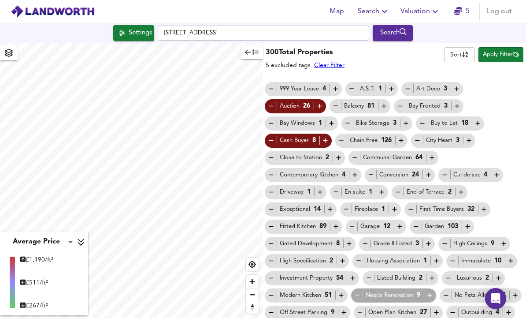
click at [121, 27] on span "Settings" at bounding box center [133, 32] width 37 height 11
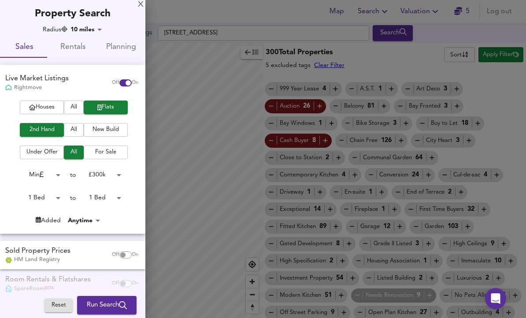
click at [109, 178] on body "Map Search Valuation 5 Log out Settings Cambridge Road, IG11 8NW Search Average…" at bounding box center [263, 159] width 526 height 318
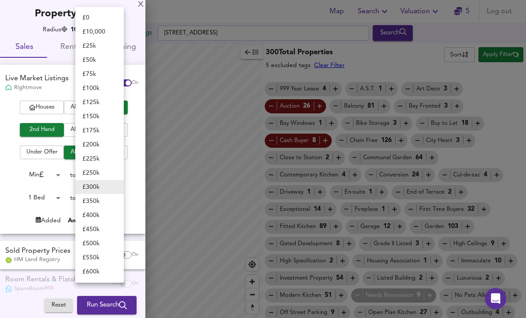
click at [83, 158] on li "£ 225k" at bounding box center [99, 159] width 48 height 14
type input "225000"
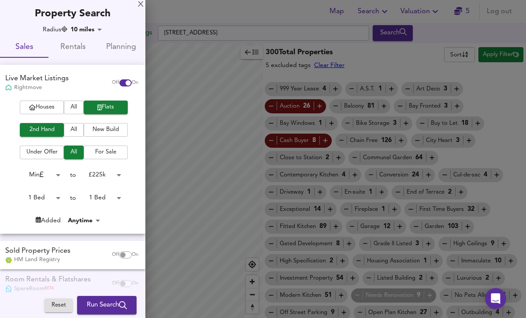
click at [95, 298] on button "Run Search" at bounding box center [107, 305] width 60 height 19
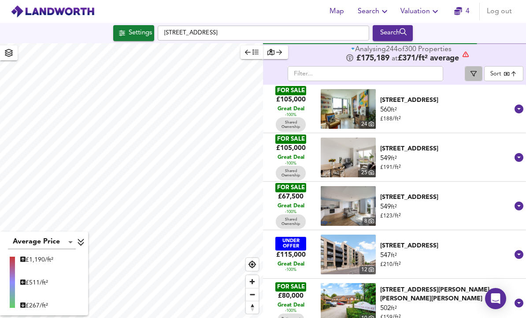
click at [473, 71] on icon "button" at bounding box center [474, 74] width 6 height 6
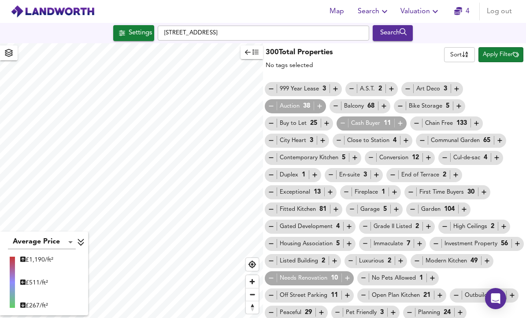
click at [271, 102] on icon "button" at bounding box center [271, 105] width 7 height 7
click at [346, 119] on icon "button" at bounding box center [342, 122] width 7 height 7
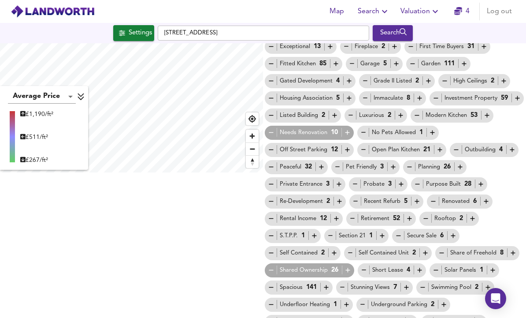
click at [272, 270] on icon "button" at bounding box center [271, 270] width 4 height 0
click at [353, 215] on icon "button" at bounding box center [352, 218] width 7 height 7
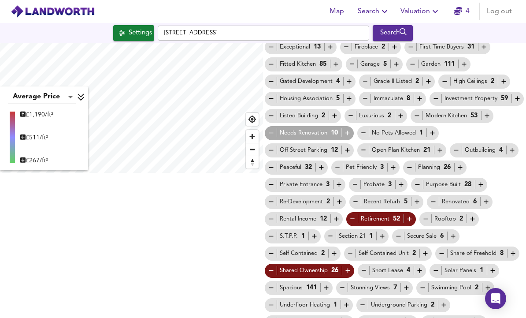
click at [364, 267] on icon "button" at bounding box center [364, 270] width 7 height 7
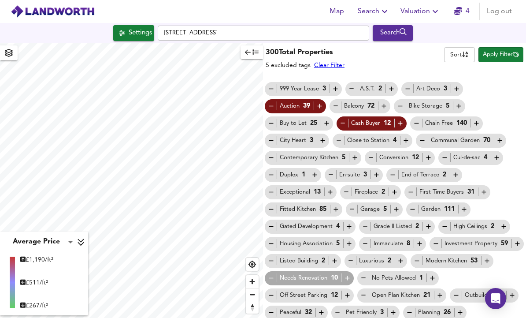
scroll to position [0, 0]
click at [508, 50] on span "Apply Filter" at bounding box center [501, 55] width 36 height 10
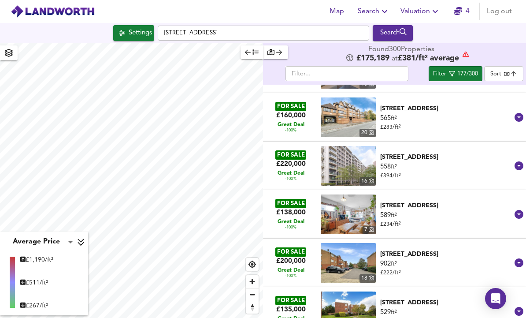
scroll to position [137, 0]
click at [517, 113] on icon at bounding box center [519, 117] width 9 height 9
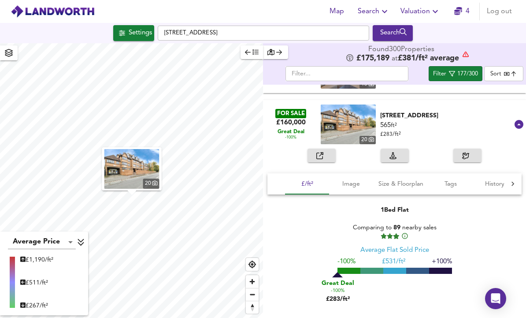
click at [329, 150] on span "button" at bounding box center [321, 155] width 19 height 10
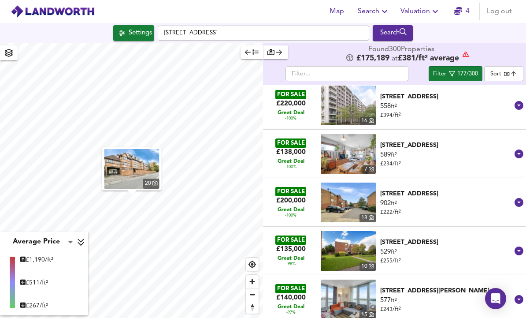
scroll to position [386, 0]
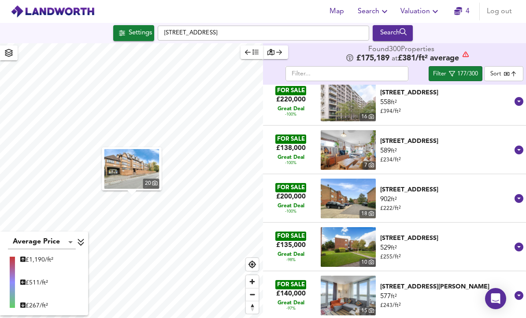
click at [509, 88] on div "10 Ravens Walk, London, E20 1DQ" at bounding box center [446, 92] width 132 height 9
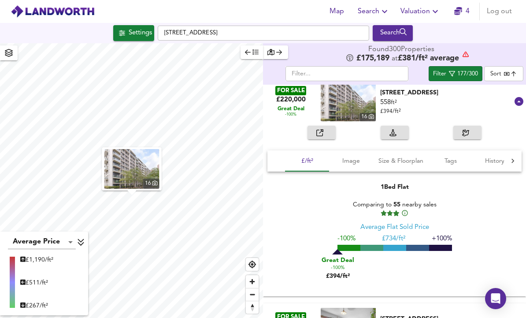
click at [330, 127] on span "button" at bounding box center [321, 132] width 19 height 10
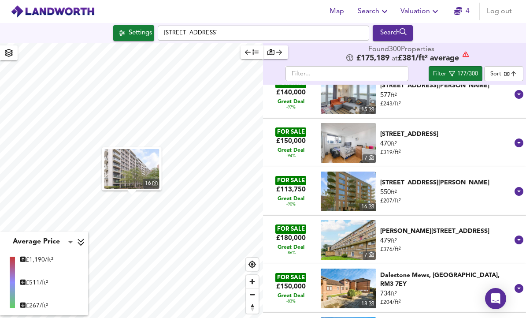
scroll to position [776, 0]
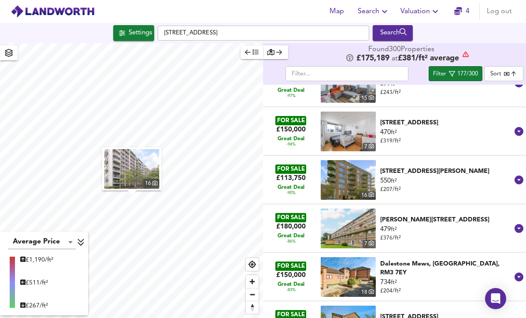
click at [520, 127] on icon at bounding box center [519, 131] width 9 height 9
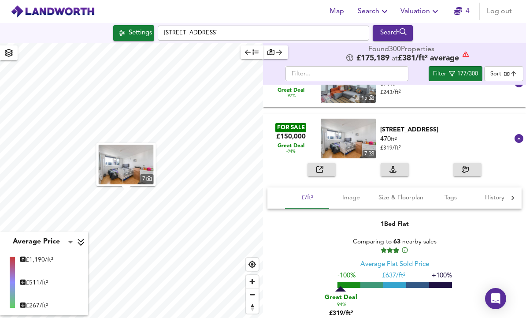
click at [328, 164] on span "button" at bounding box center [321, 169] width 19 height 10
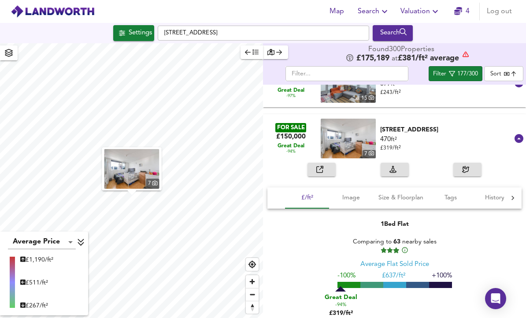
click at [464, 69] on div "177/300" at bounding box center [468, 74] width 21 height 10
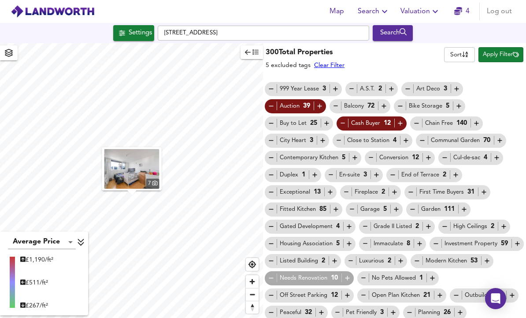
scroll to position [0, 0]
click at [506, 50] on span "Apply Filter" at bounding box center [501, 55] width 36 height 10
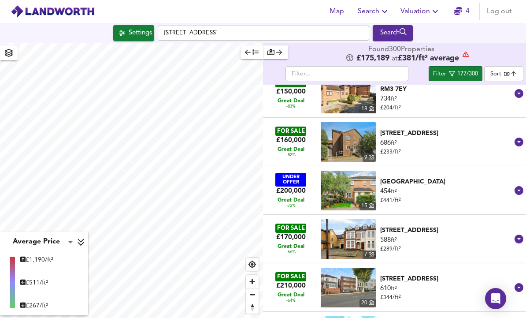
scroll to position [582, 0]
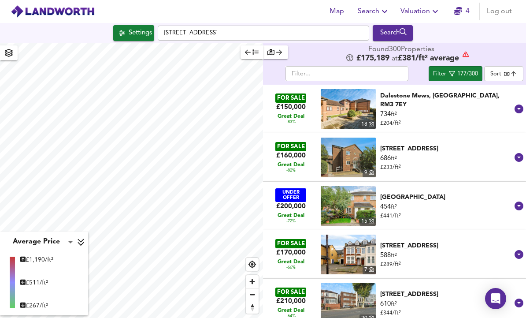
click at [522, 104] on icon at bounding box center [519, 108] width 9 height 9
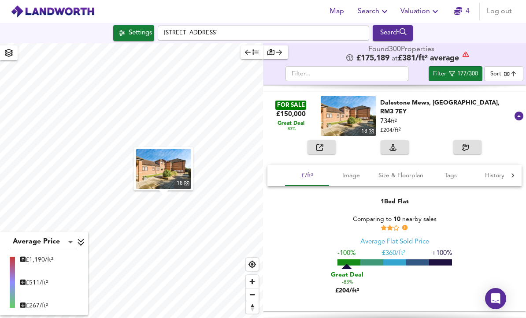
click at [330, 142] on span "button" at bounding box center [321, 147] width 19 height 10
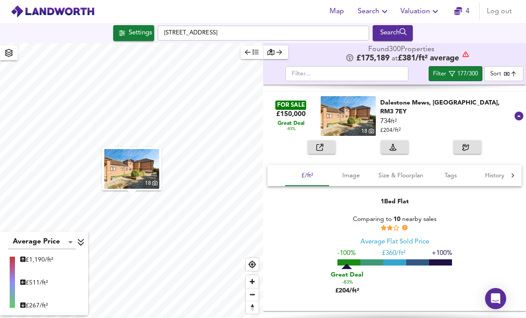
click at [521, 112] on icon at bounding box center [519, 116] width 9 height 9
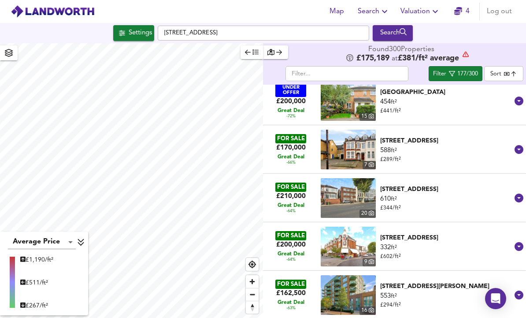
scroll to position [686, 0]
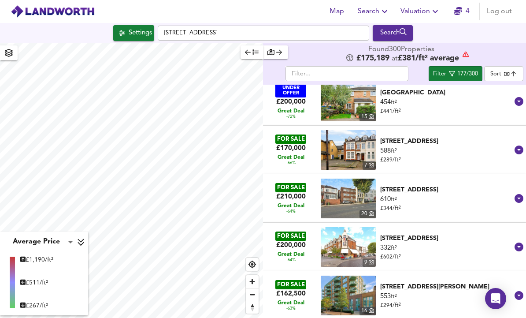
click at [509, 137] on div "52 Eastern Road, Romford, Essex, RM1 3QA" at bounding box center [446, 141] width 132 height 9
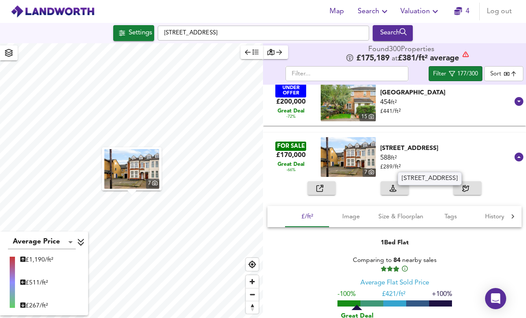
click at [328, 183] on span "button" at bounding box center [321, 188] width 19 height 10
click at [519, 152] on icon at bounding box center [519, 157] width 11 height 11
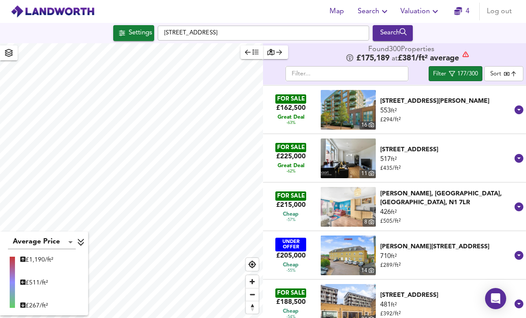
scroll to position [871, 0]
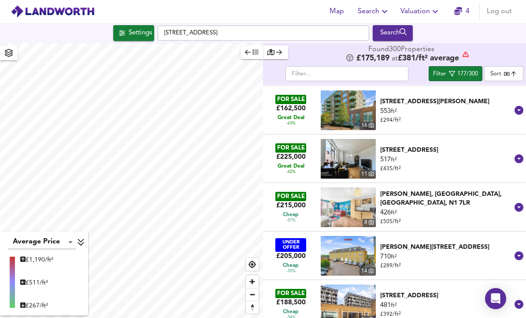
click at [518, 154] on icon at bounding box center [519, 158] width 9 height 9
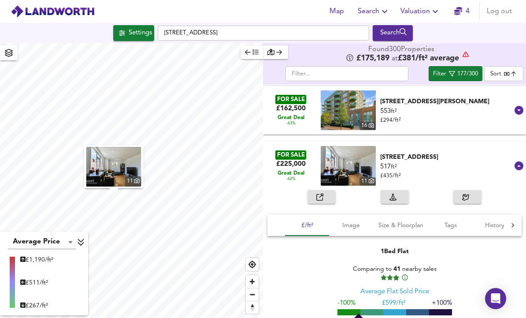
click at [328, 192] on span "button" at bounding box center [321, 197] width 19 height 10
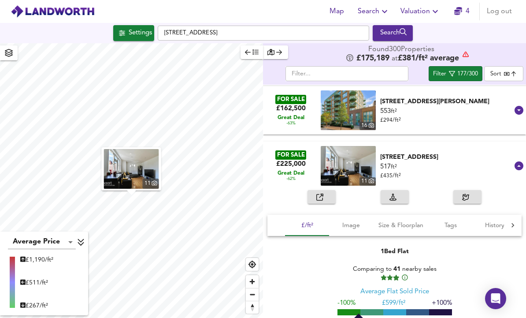
click at [510, 153] on div "Chigwell Road, South Woodford, E18 1NG" at bounding box center [446, 157] width 132 height 9
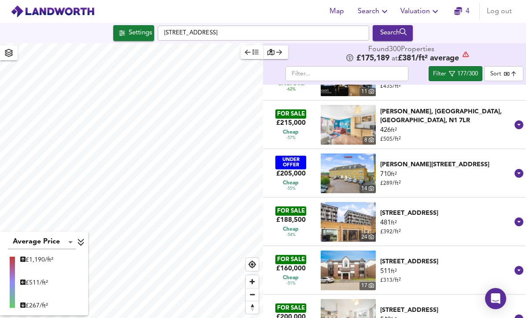
scroll to position [954, 0]
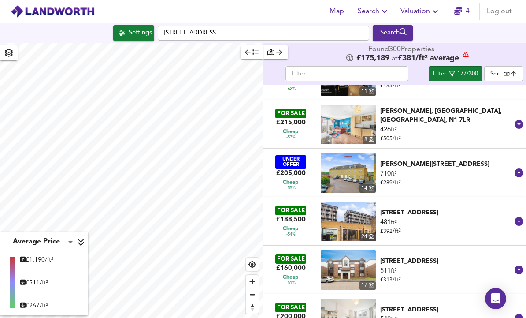
click at [521, 120] on icon at bounding box center [519, 124] width 9 height 9
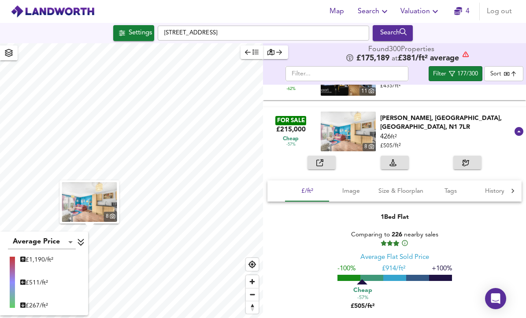
click at [331, 157] on span "button" at bounding box center [321, 162] width 19 height 10
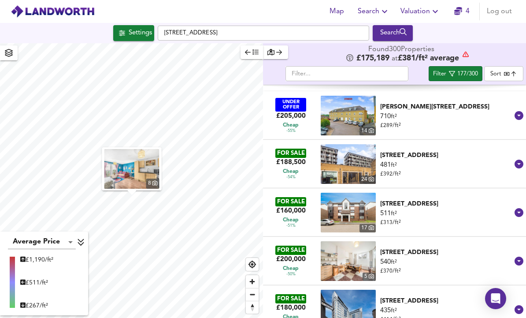
scroll to position [1207, 0]
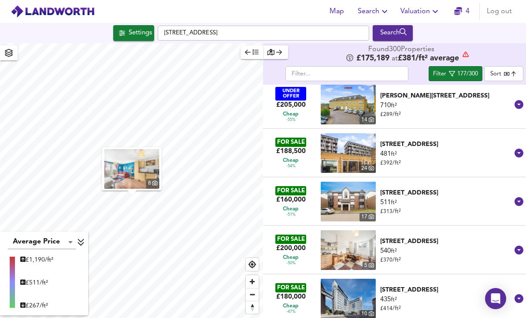
click at [513, 188] on div "Talus Close, PURFLEET-ON-THAMES, Essex, RM19 1SF" at bounding box center [446, 192] width 132 height 9
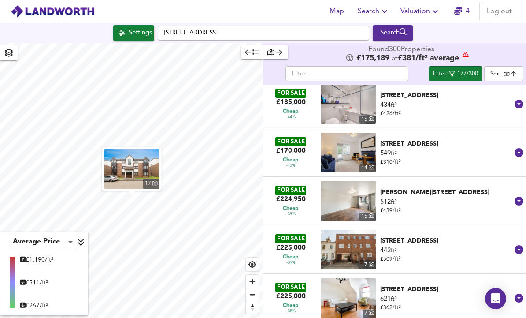
scroll to position [1639, 0]
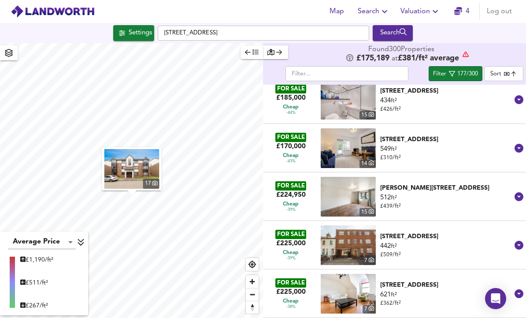
click at [475, 135] on div "Kingsbridge Circus, Romford, RM3 8NU" at bounding box center [446, 139] width 132 height 9
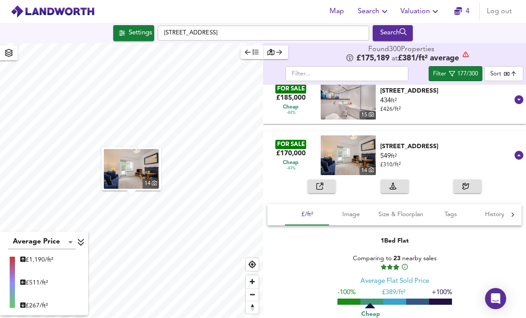
click at [514, 131] on div "FOR SALE £170,000 Cheap -43% 14 Kingsbridge Circus, Romford, RM3 8NU 549 ft² £ …" at bounding box center [389, 155] width 249 height 48
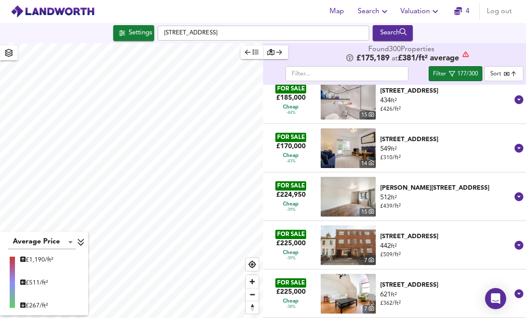
click at [465, 232] on div "Colegrave Road, Stratford, E15 1EB" at bounding box center [446, 236] width 132 height 9
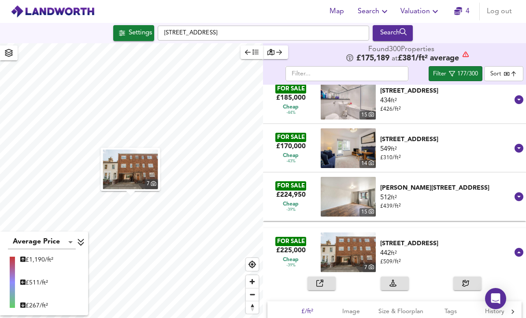
click at [333, 276] on button "button" at bounding box center [322, 283] width 28 height 14
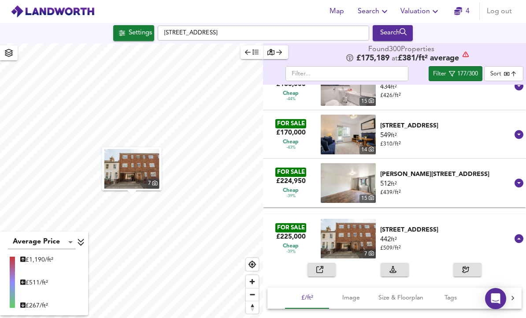
scroll to position [1653, 0]
click at [455, 159] on div "FOR SALE £224,950 Cheap -39% 15 Bramble Close, London, N15 4NF 512 ft² £ 439 / …" at bounding box center [389, 183] width 249 height 48
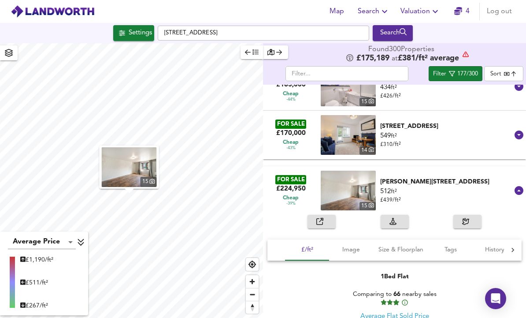
click at [331, 216] on span "button" at bounding box center [321, 221] width 19 height 10
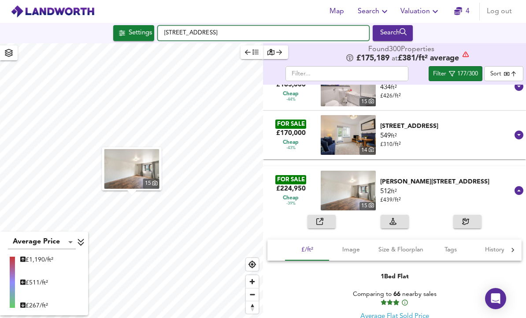
click at [285, 26] on input "Cambridge Road, IG11 8NW" at bounding box center [264, 33] width 212 height 15
click at [171, 34] on input "Cambridge Road, IG11 8NW" at bounding box center [264, 33] width 212 height 15
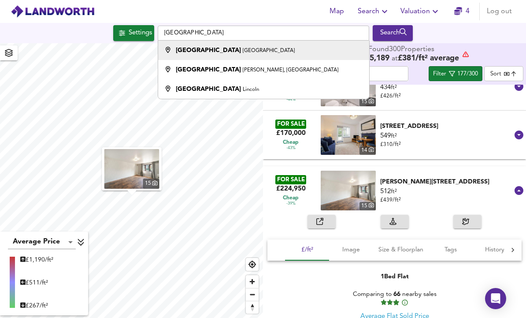
click at [181, 55] on div "Colegrave Road London" at bounding box center [235, 50] width 119 height 9
type input "[GEOGRAPHIC_DATA]"
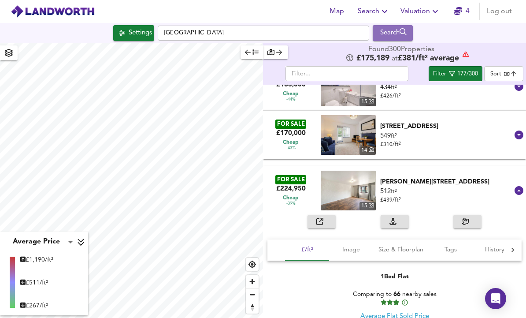
click at [405, 33] on icon "submit" at bounding box center [403, 31] width 7 height 7
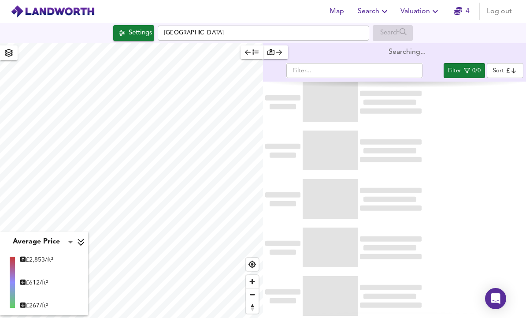
scroll to position [30, 0]
type input "bestdeal"
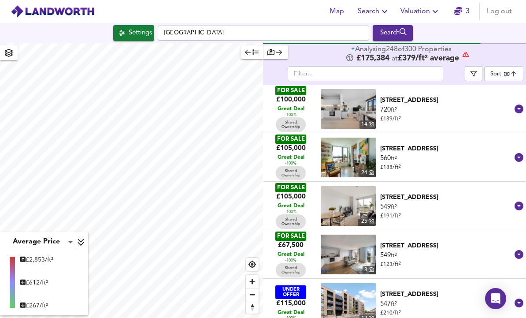
click at [129, 27] on div "Settings" at bounding box center [140, 32] width 23 height 11
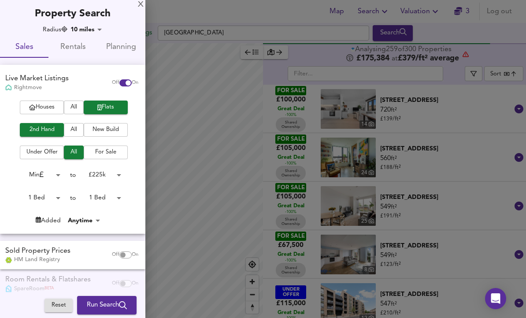
click at [121, 246] on div "Off On" at bounding box center [125, 255] width 37 height 18
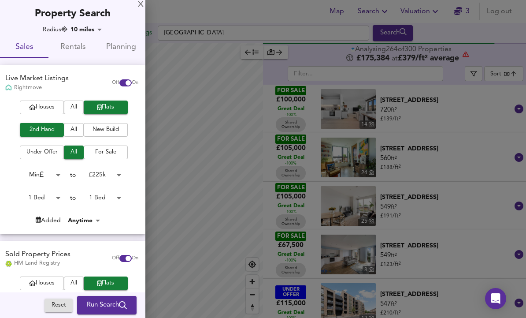
checkbox input "true"
click at [123, 80] on input "checkbox" at bounding box center [128, 82] width 21 height 7
checkbox input "false"
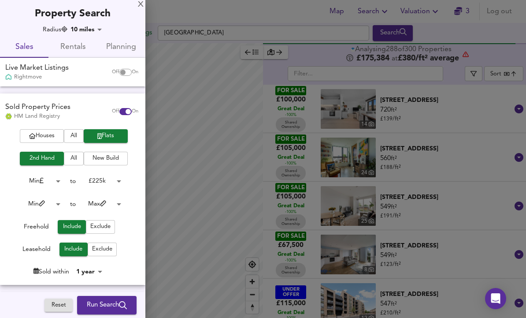
click at [110, 182] on body "Map Search Valuation 3 Log out Settings Colegrave Road, London Search Average P…" at bounding box center [263, 159] width 526 height 318
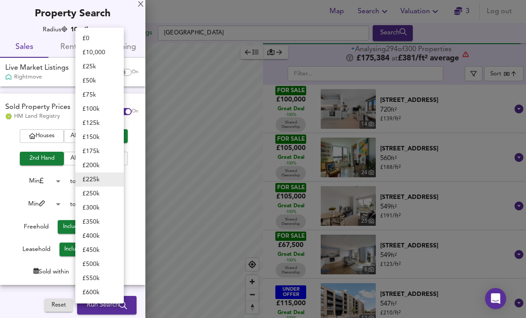
click at [110, 216] on li "£ 350k" at bounding box center [99, 222] width 48 height 14
type input "350000"
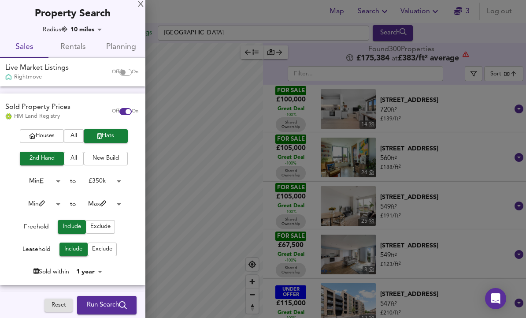
click at [124, 303] on icon "submit" at bounding box center [123, 305] width 8 height 8
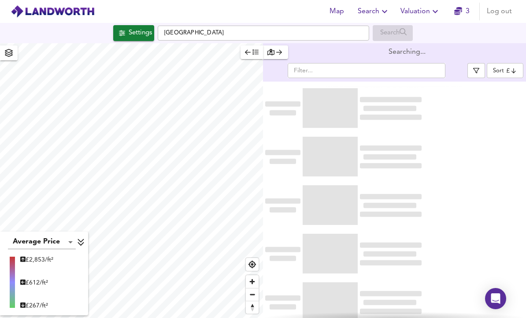
type input "cheapest"
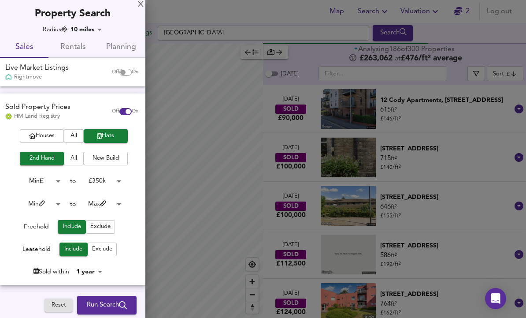
click at [95, 27] on body "Map Search Valuation 2 Log out Settings [GEOGRAPHIC_DATA] Search Average Price …" at bounding box center [263, 159] width 526 height 318
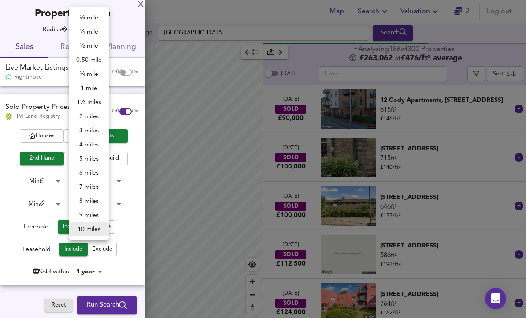
scroll to position [30, 0]
click at [86, 33] on li "¼ mile" at bounding box center [89, 32] width 40 height 14
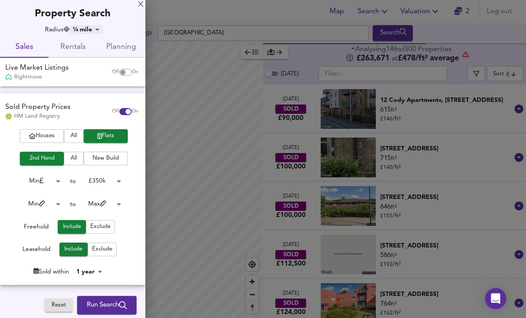
type input "402"
click at [116, 313] on button "Run Search" at bounding box center [107, 305] width 60 height 19
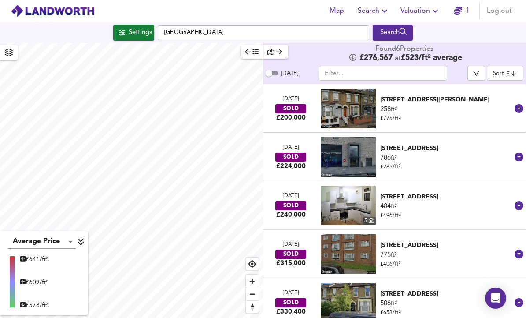
click at [121, 27] on span "Settings" at bounding box center [133, 32] width 37 height 11
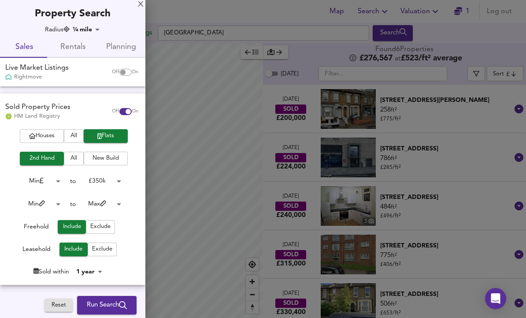
click at [141, 8] on div "X" at bounding box center [141, 5] width 6 height 6
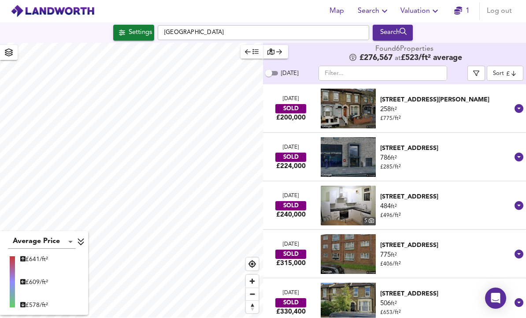
click at [511, 144] on div "[STREET_ADDRESS]" at bounding box center [446, 148] width 132 height 9
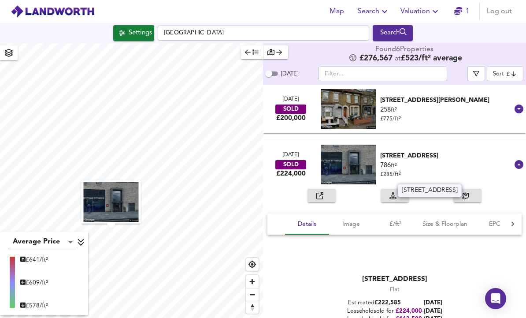
click at [329, 190] on span "button" at bounding box center [321, 195] width 19 height 10
click at [441, 219] on span "Size & Floorplan" at bounding box center [445, 224] width 45 height 11
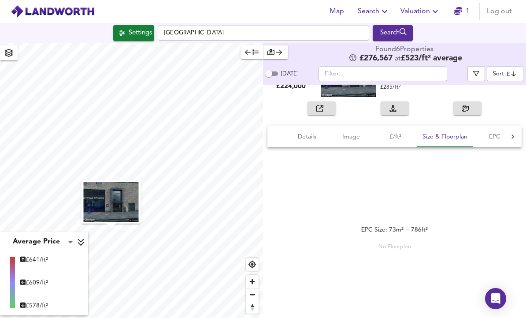
scroll to position [106, 0]
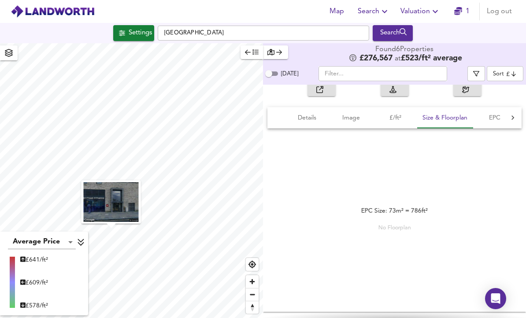
click at [353, 112] on span "Image" at bounding box center [352, 117] width 34 height 11
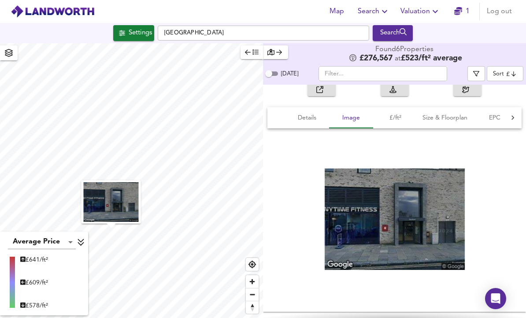
click at [309, 107] on button "Details" at bounding box center [307, 117] width 44 height 21
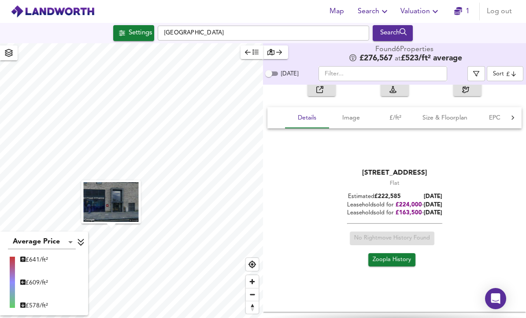
click at [415, 253] on link "Zoopla History" at bounding box center [392, 260] width 47 height 14
click at [135, 27] on div "Settings" at bounding box center [140, 32] width 23 height 11
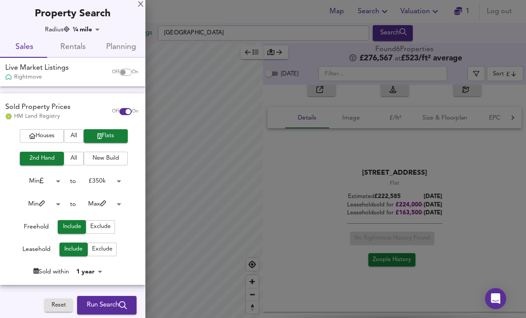
click at [100, 265] on body "Map Search Valuation 1 Log out Settings [GEOGRAPHIC_DATA] Search Average Price …" at bounding box center [263, 159] width 526 height 318
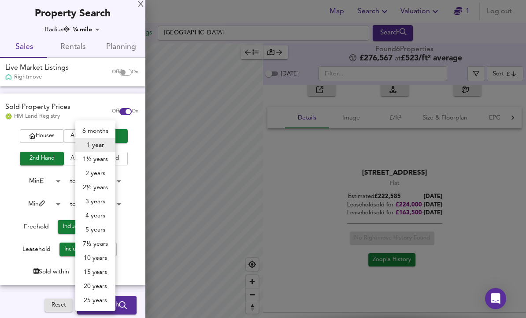
click at [104, 189] on li "2½ years" at bounding box center [95, 187] width 40 height 14
type input "30"
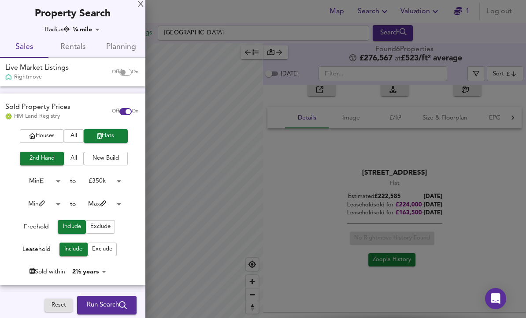
click at [116, 298] on button "Run Search" at bounding box center [107, 305] width 60 height 19
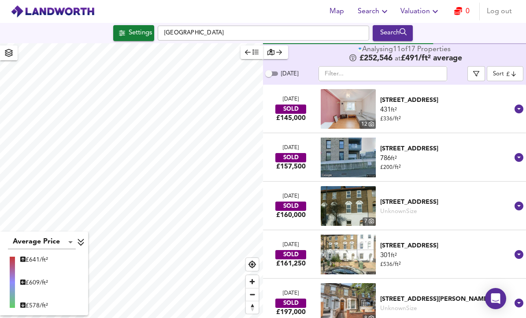
click at [518, 104] on icon at bounding box center [519, 108] width 9 height 9
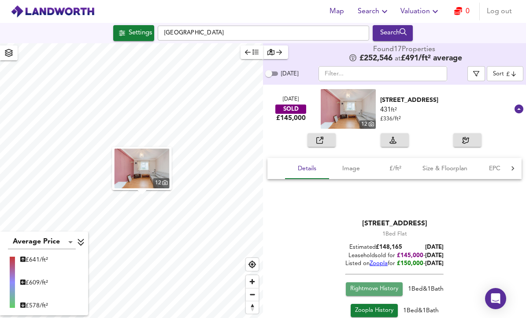
click at [381, 284] on span "Rightmove History" at bounding box center [374, 289] width 48 height 10
click at [519, 104] on icon at bounding box center [519, 108] width 9 height 9
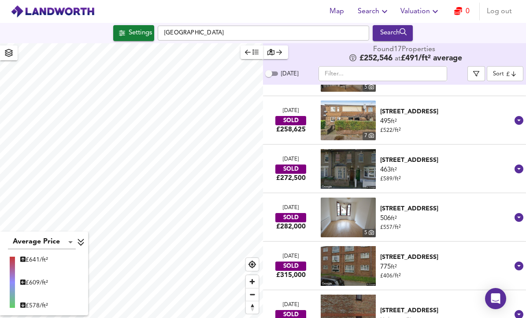
scroll to position [379, 0]
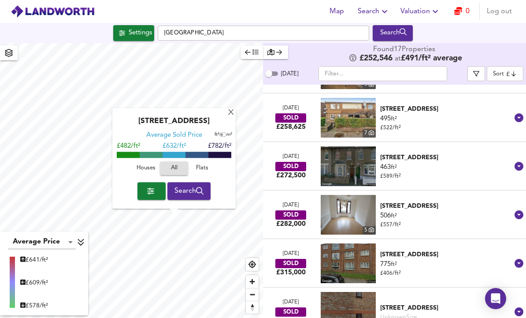
click at [233, 109] on div "X" at bounding box center [230, 113] width 7 height 8
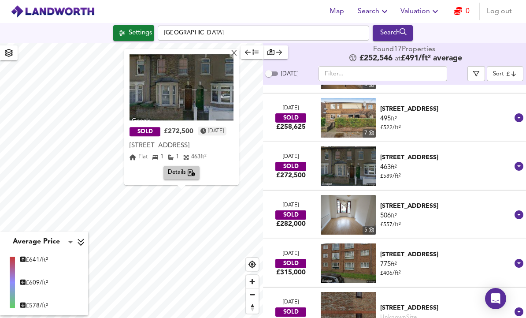
click at [147, 27] on div "Settings" at bounding box center [140, 32] width 23 height 11
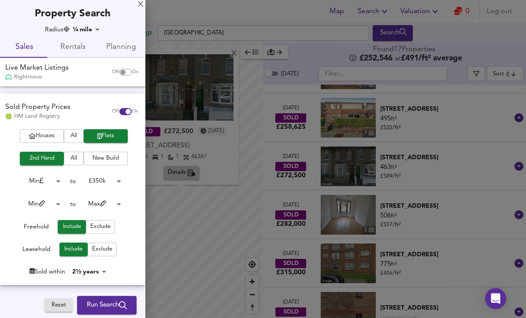
click at [100, 266] on body "Map Search Valuation 0 Log out Settings [GEOGRAPHIC_DATA] Search X SOLD £272,50…" at bounding box center [263, 159] width 526 height 318
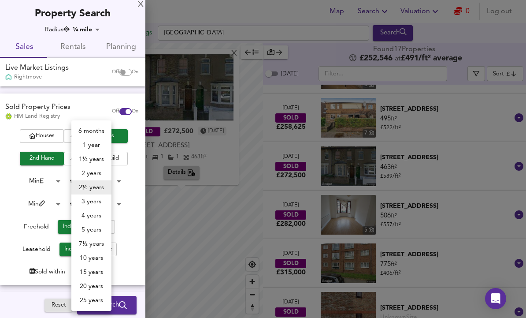
click at [100, 227] on li "5 years" at bounding box center [91, 230] width 40 height 14
type input "60"
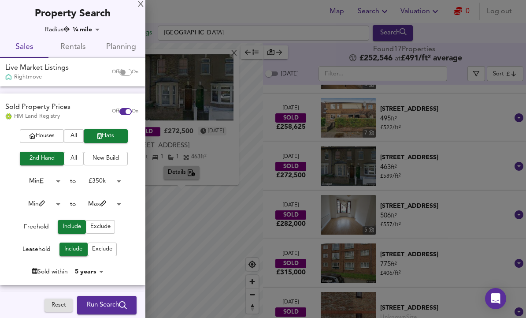
click at [125, 300] on span "Run Search" at bounding box center [107, 304] width 40 height 11
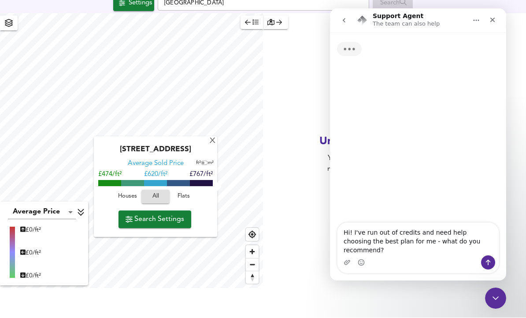
click at [210, 140] on div "X" at bounding box center [212, 142] width 7 height 8
